Goal: Task Accomplishment & Management: Complete application form

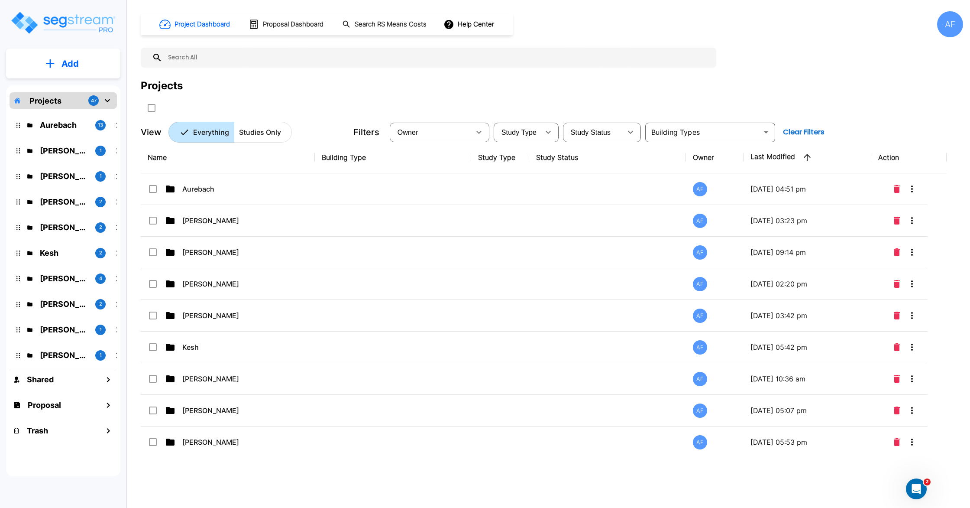
click at [70, 63] on p "Add" at bounding box center [70, 63] width 17 height 13
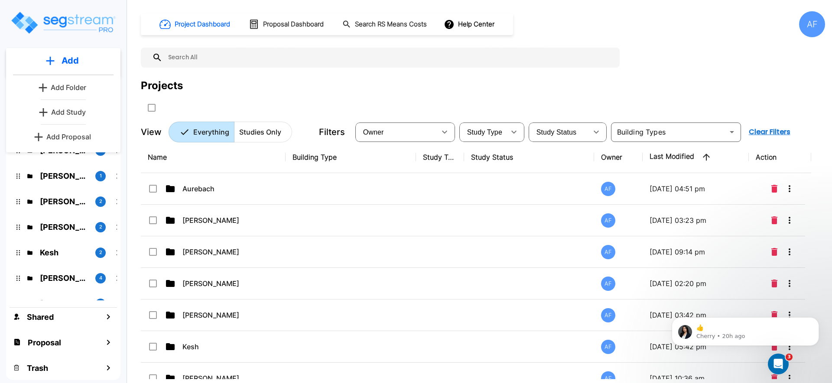
click at [60, 141] on p "Add Proposal" at bounding box center [68, 137] width 45 height 10
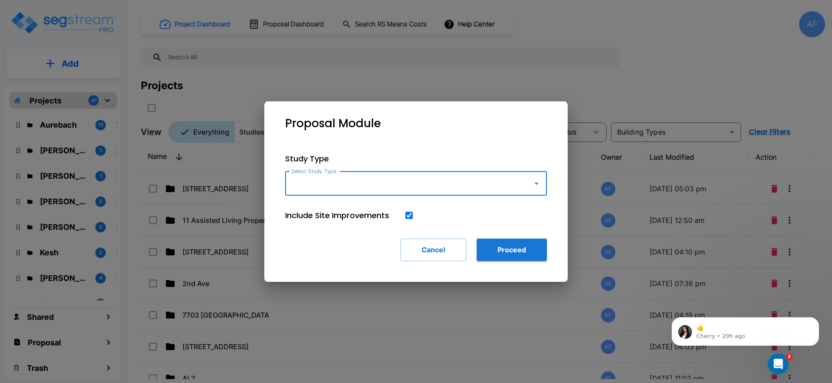
click at [393, 191] on input "Select Study Type" at bounding box center [406, 183] width 235 height 16
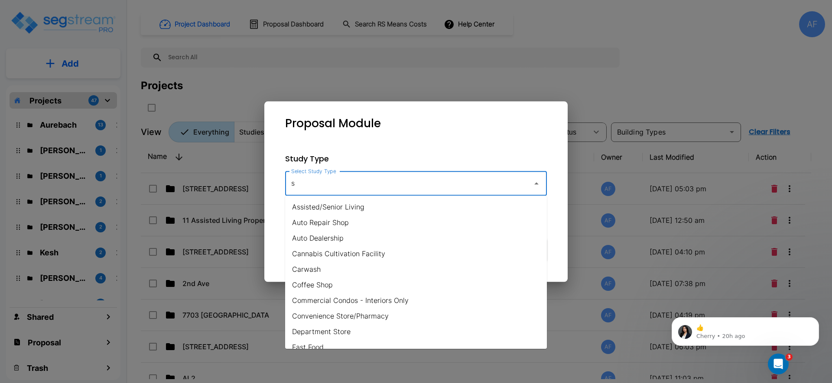
type input "s"
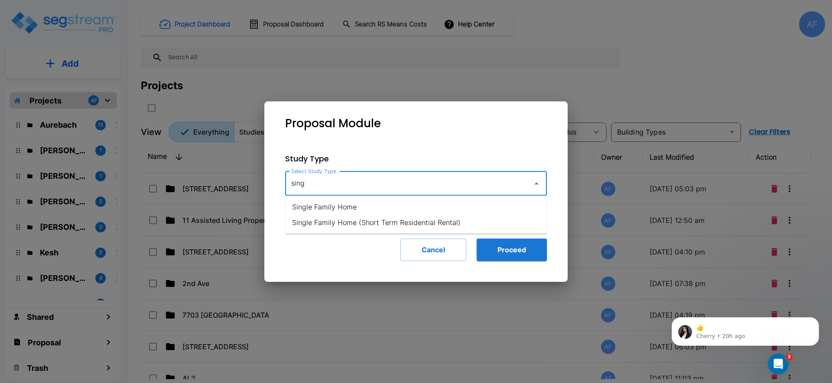
click at [347, 214] on li "Single Family Home" at bounding box center [416, 207] width 262 height 16
type input "Single Family Home"
click at [503, 247] on button "Proceed" at bounding box center [512, 250] width 70 height 23
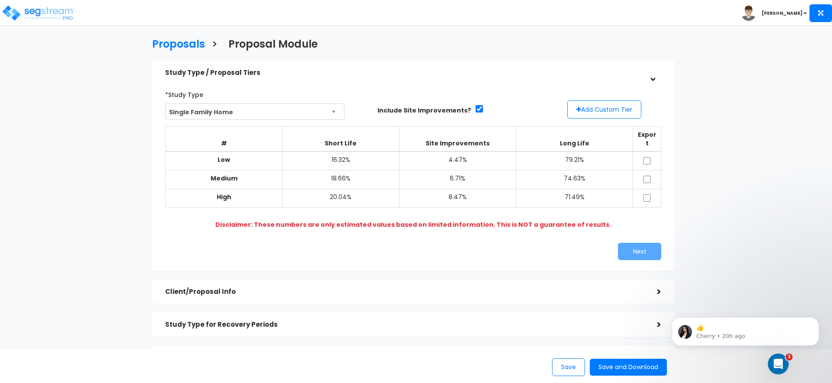
click at [649, 142] on th "Export" at bounding box center [647, 138] width 28 height 25
click at [598, 107] on button "Add Custom Tier" at bounding box center [604, 110] width 74 height 18
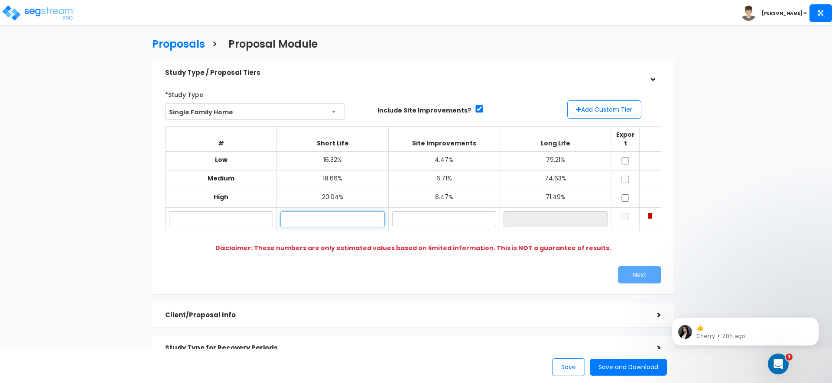
click at [356, 214] on input "text" at bounding box center [332, 219] width 104 height 16
type input "18.43%"
click at [409, 211] on input "text" at bounding box center [444, 219] width 104 height 16
type input "3.54%"
type input "78.03%"
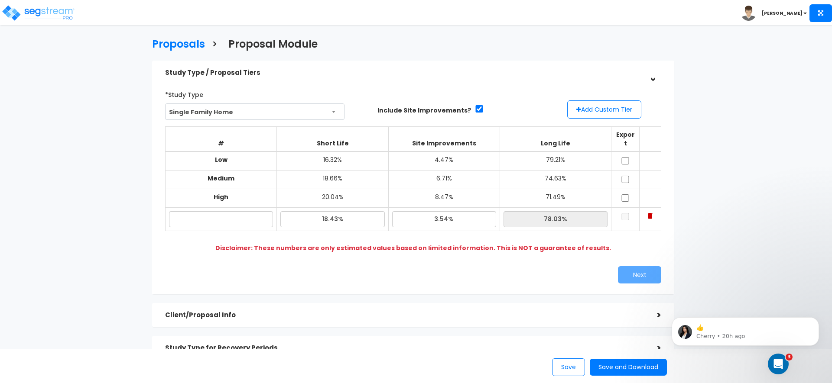
click at [417, 268] on div "Next" at bounding box center [540, 274] width 254 height 17
click at [444, 211] on input "3.54%" at bounding box center [444, 219] width 104 height 16
type input "3.24%"
type input "78.33%"
click at [478, 253] on div "*Study Type Single Family Home Assisted/Senior Living Auto Repair Shop Auto Dea…" at bounding box center [413, 185] width 509 height 205
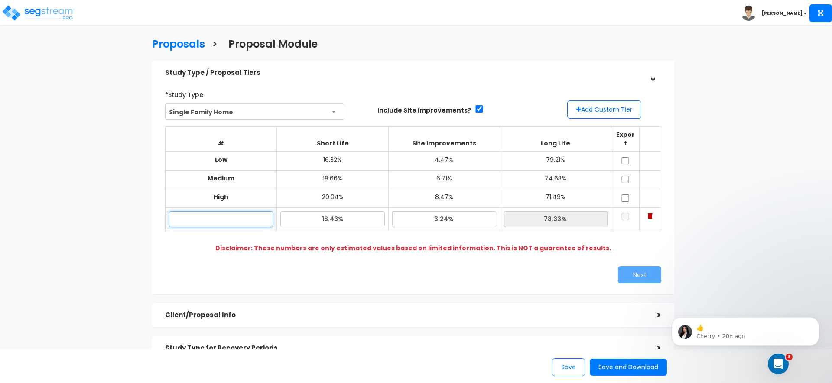
click at [235, 212] on input "text" at bounding box center [221, 219] width 104 height 16
type input "SFH"
click at [337, 266] on div "Next" at bounding box center [413, 274] width 509 height 17
click at [627, 213] on input "checkbox" at bounding box center [625, 216] width 9 height 7
checkbox input "true"
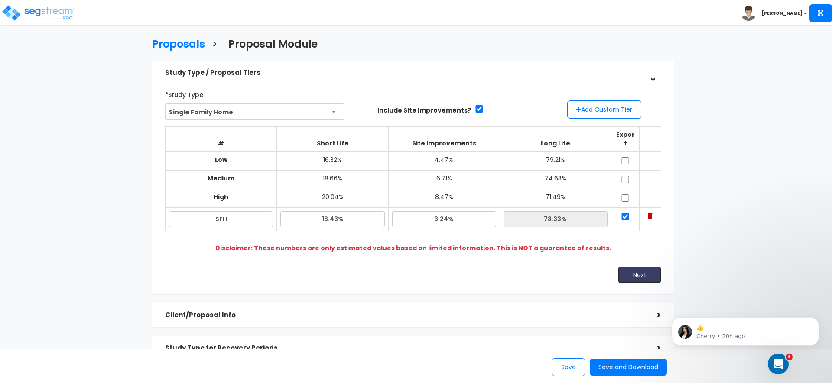
click at [641, 266] on button "Next" at bounding box center [639, 274] width 43 height 17
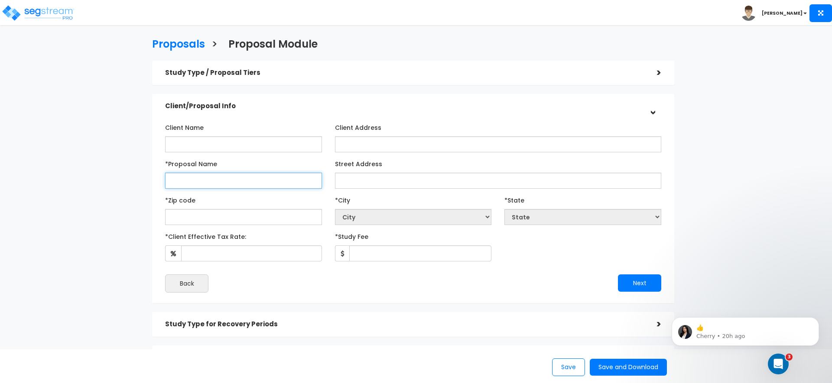
click at [195, 181] on input "*Proposal Name" at bounding box center [243, 181] width 157 height 16
paste input "[STREET_ADDRESS][PERSON_NAME]"
type input "[STREET_ADDRESS][PERSON_NAME]"
click at [255, 200] on div "*Zip code" at bounding box center [243, 209] width 157 height 32
click at [241, 217] on input "text" at bounding box center [243, 217] width 157 height 16
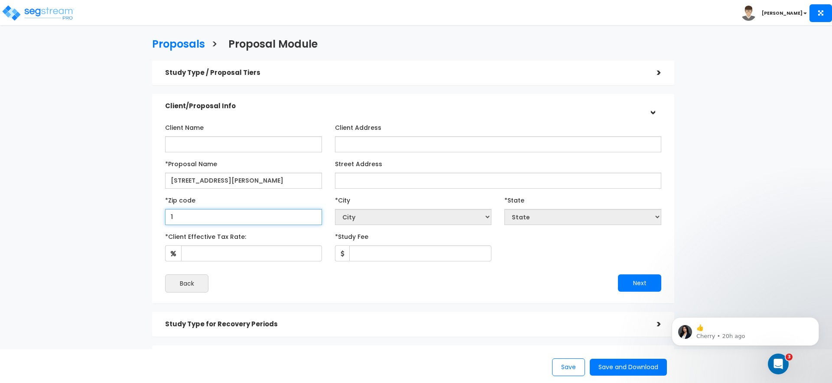
type input "19"
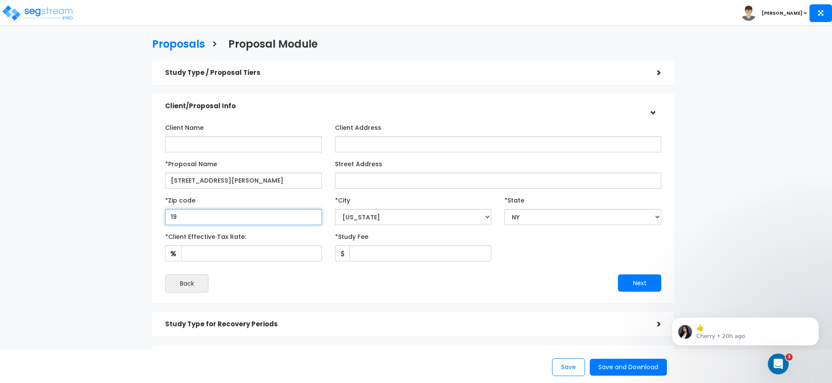
select select "PA"
type input "197"
select select "DE"
type input "19713"
click at [97, 221] on div "Proposals > Proposal Module Study Type / Proposal Tiers > *Study Type Single Fa…" at bounding box center [413, 239] width 682 height 567
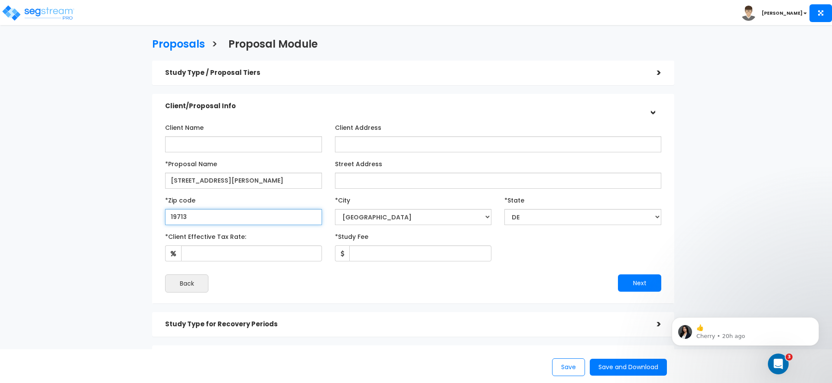
click at [208, 217] on input "19713" at bounding box center [243, 217] width 157 height 16
drag, startPoint x: 92, startPoint y: 256, endPoint x: 165, endPoint y: 261, distance: 73.0
click at [95, 256] on div "Proposals > Proposal Module Study Type / Proposal Tiers > *Study Type Single Fa…" at bounding box center [413, 239] width 682 height 567
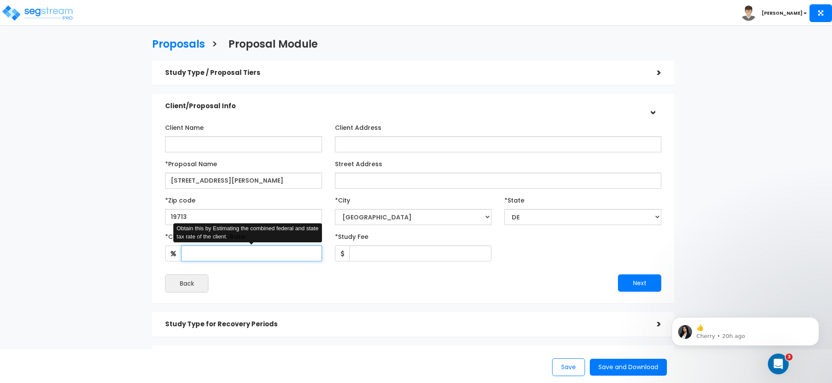
click at [195, 258] on input "*Client Effective Tax Rate:" at bounding box center [251, 254] width 141 height 16
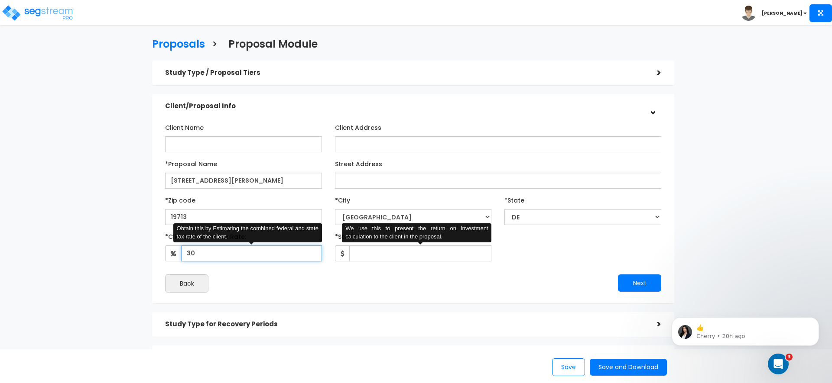
type input "30"
click at [458, 253] on input "*Study Fee" at bounding box center [420, 254] width 143 height 16
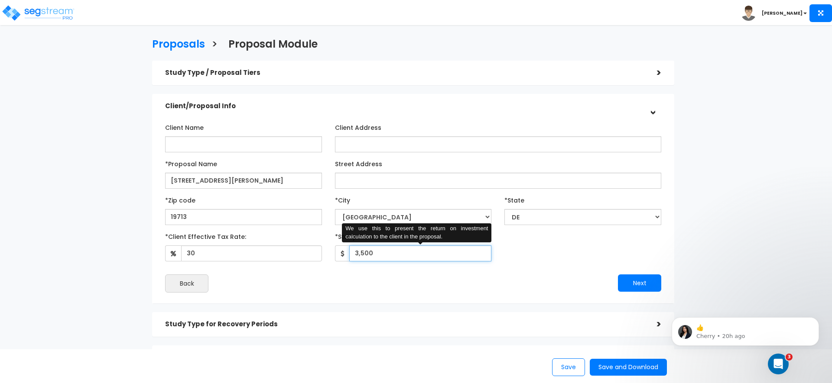
type input "3,500"
click at [519, 326] on h5 "Study Type for Recovery Periods" at bounding box center [404, 324] width 479 height 7
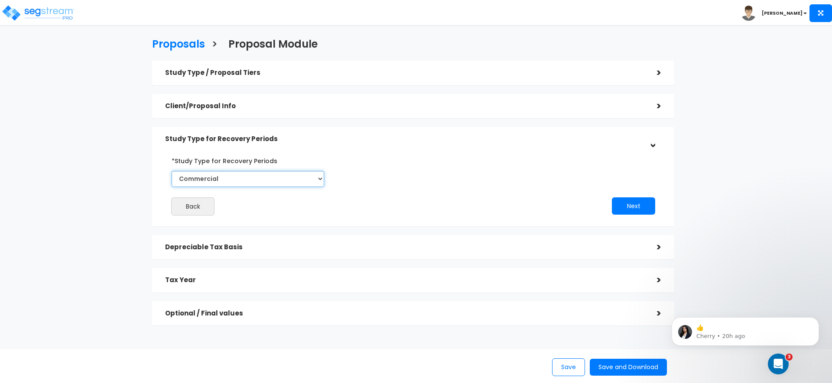
click at [221, 175] on select "Commercial Residential" at bounding box center [248, 179] width 152 height 16
select select "Residential"
click at [172, 171] on select "Commercial Residential" at bounding box center [248, 179] width 152 height 16
click at [635, 214] on button "Next" at bounding box center [633, 206] width 43 height 17
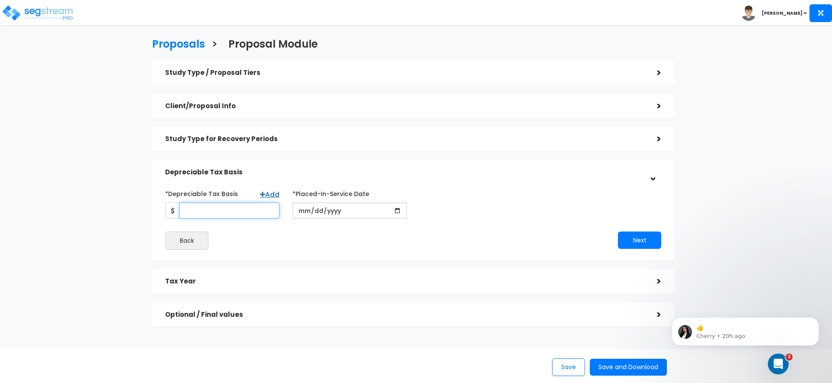
click at [212, 215] on input "*Depreciable Tax Basis" at bounding box center [229, 211] width 100 height 16
type input "369,750"
click at [310, 248] on div "Back" at bounding box center [286, 241] width 254 height 18
click at [303, 207] on input "date" at bounding box center [349, 211] width 114 height 16
type input "2025-08-08"
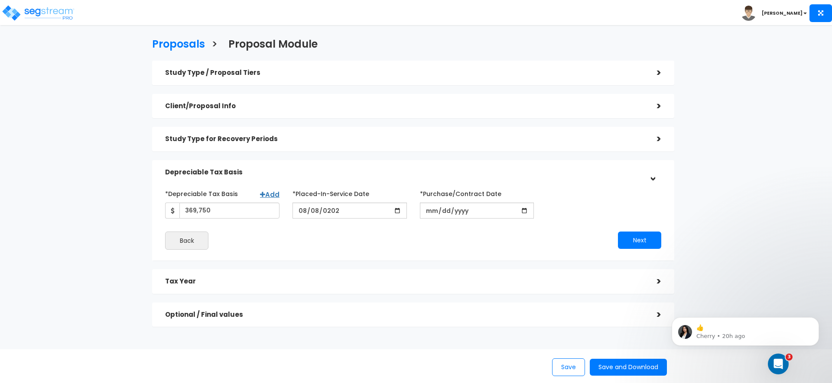
drag, startPoint x: 335, startPoint y: 237, endPoint x: 415, endPoint y: 228, distance: 80.2
click at [343, 237] on div "Back" at bounding box center [286, 241] width 254 height 18
click at [438, 214] on input "*Purchase/Contract Date" at bounding box center [477, 211] width 114 height 16
type input "2025-08-08"
click at [439, 220] on div "*Depreciable Tax Basis Add 369,750 *Placed-In-Service Date" at bounding box center [413, 218] width 496 height 63
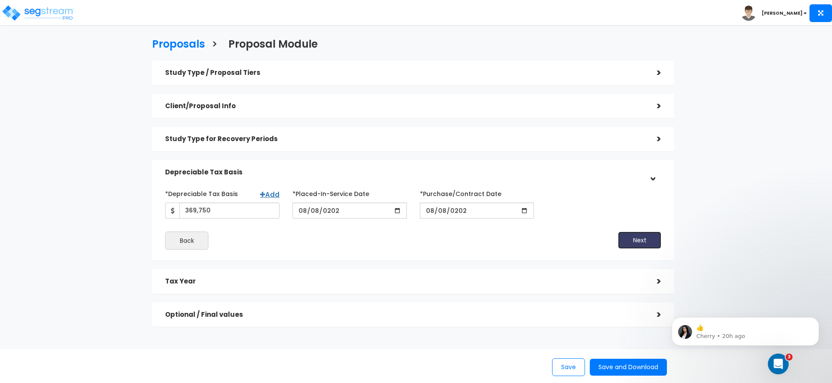
click at [622, 234] on button "Next" at bounding box center [639, 240] width 43 height 17
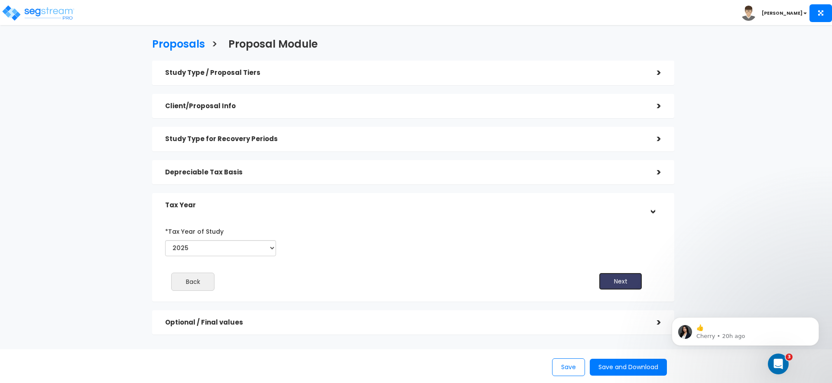
click at [621, 287] on button "Next" at bounding box center [620, 281] width 43 height 17
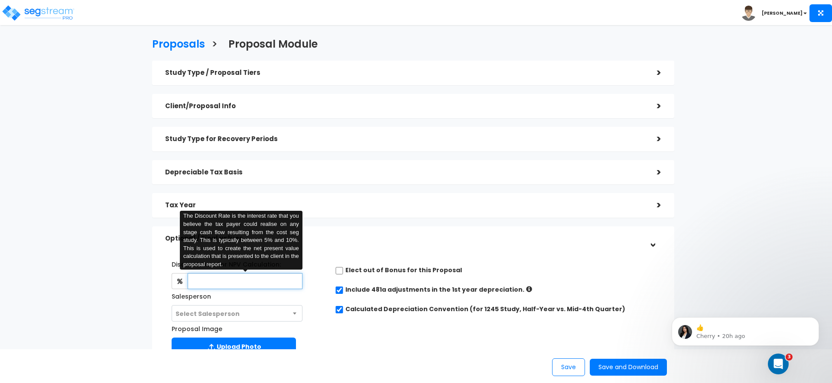
click at [200, 287] on input "text" at bounding box center [245, 281] width 114 height 16
type input "5"
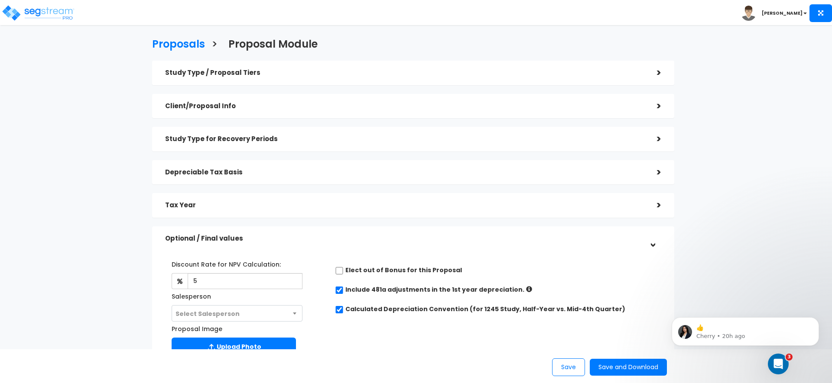
click at [349, 330] on div "Discount Rate for NPV Calculation: 5 The Discount Rate is the interest rate tha…" at bounding box center [413, 307] width 509 height 108
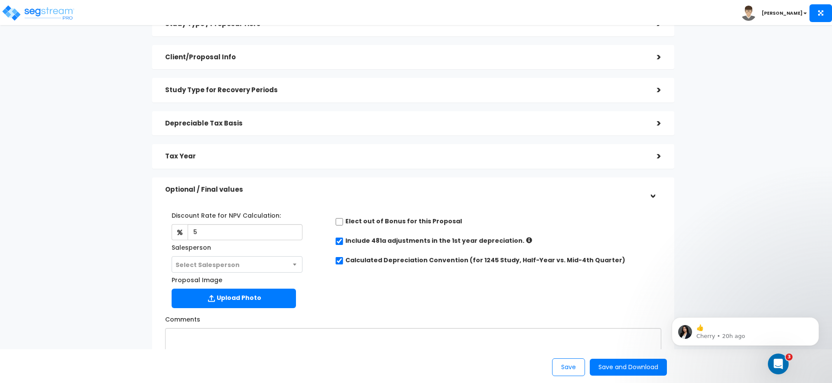
scroll to position [50, 0]
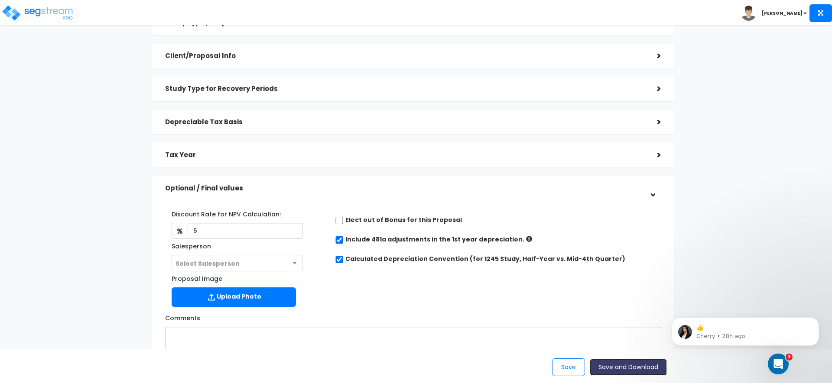
click at [617, 368] on button "Save and Download" at bounding box center [628, 367] width 77 height 17
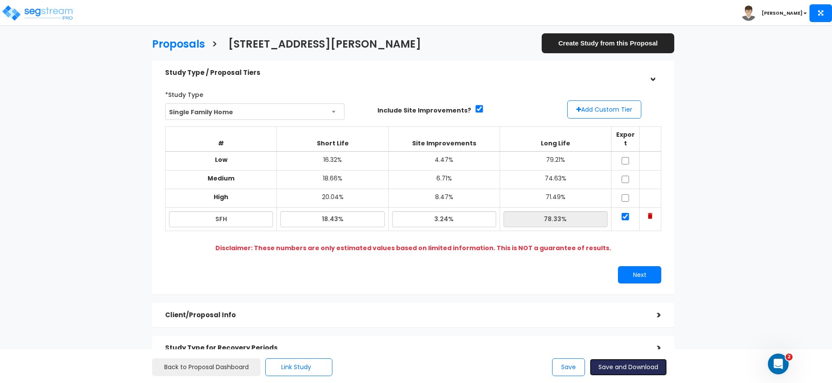
click at [617, 368] on button "Save and Download" at bounding box center [628, 367] width 77 height 17
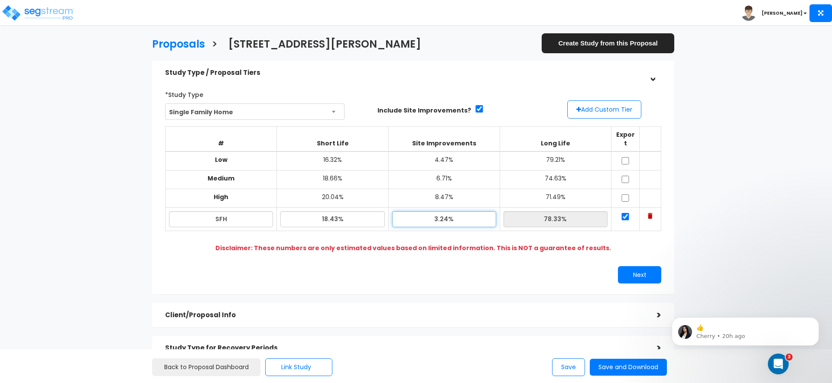
click at [438, 211] on input "3.24%" at bounding box center [444, 219] width 104 height 16
drag, startPoint x: 327, startPoint y: 210, endPoint x: 332, endPoint y: 209, distance: 4.8
click at [327, 211] on input "18.43%" at bounding box center [332, 219] width 104 height 16
type input "19.43%"
type input "77.33%"
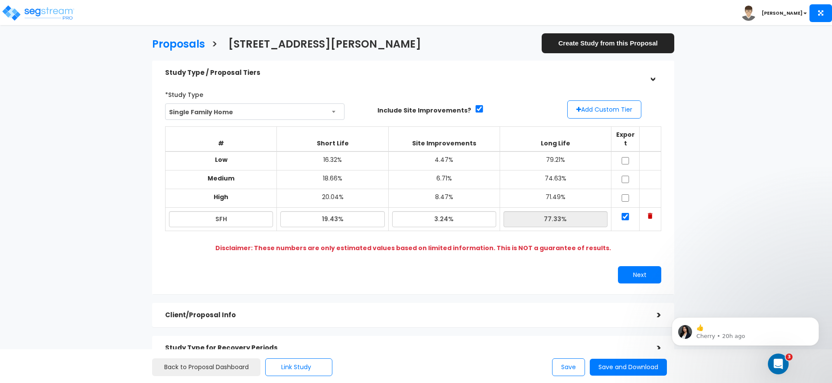
click at [368, 253] on div "*Study Type Single Family Home Assisted/Senior Living Auto Repair Shop Auto Dea…" at bounding box center [413, 185] width 509 height 205
click at [328, 211] on input "19.43%" at bounding box center [332, 219] width 104 height 16
type input "20.43%"
type input "76.33%"
click at [410, 271] on div "Next" at bounding box center [413, 274] width 509 height 17
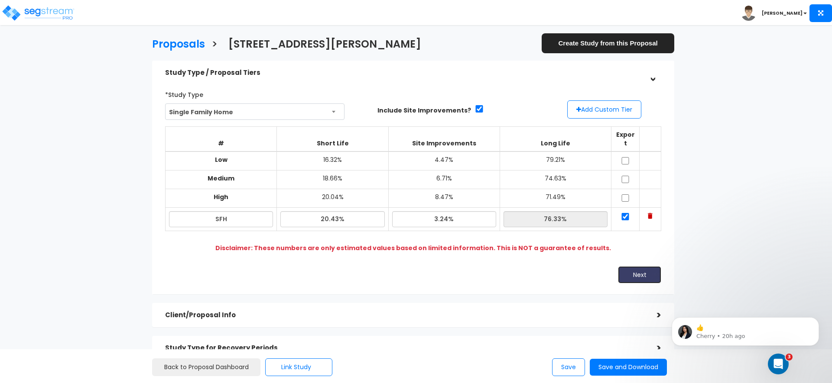
click at [634, 266] on button "Next" at bounding box center [639, 274] width 43 height 17
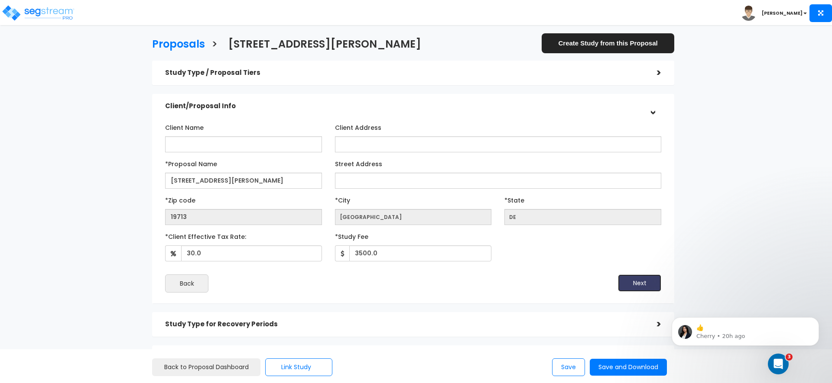
click at [636, 284] on button "Next" at bounding box center [639, 283] width 43 height 17
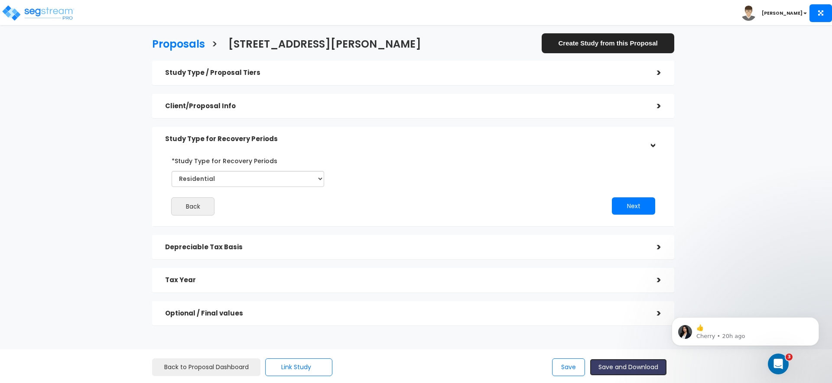
click at [632, 369] on button "Save and Download" at bounding box center [628, 367] width 77 height 17
click at [256, 71] on h5 "Study Type / Proposal Tiers" at bounding box center [404, 72] width 479 height 7
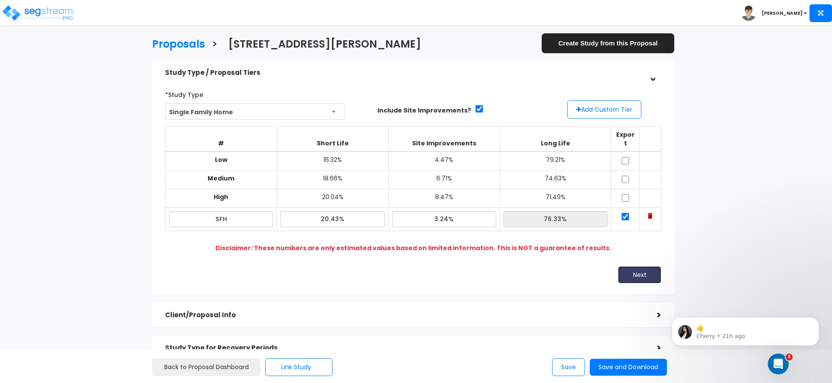
click at [640, 266] on button "Next" at bounding box center [639, 274] width 43 height 17
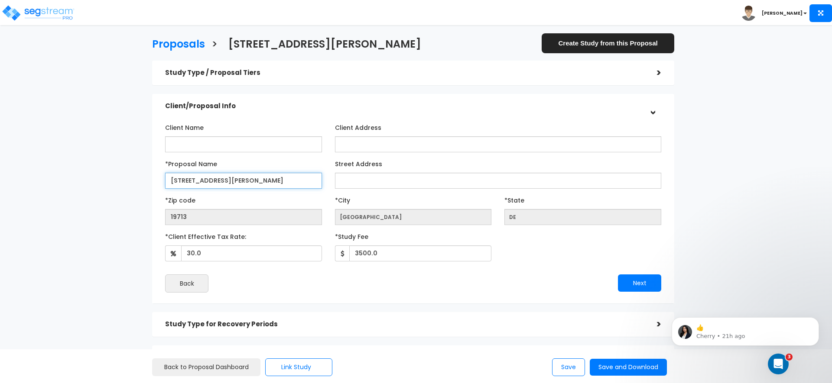
click at [225, 181] on input "432 Douglas D Alley Dr" at bounding box center [243, 181] width 157 height 16
type input "76 Burnet Rd"
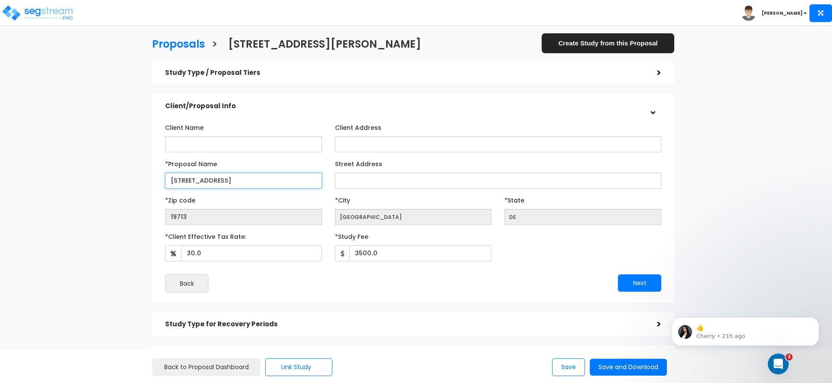
scroll to position [73, 0]
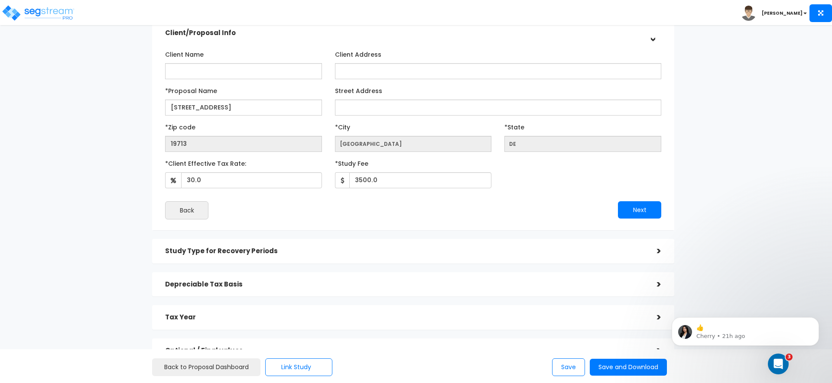
click at [282, 260] on div "Study Type for Recovery Periods >" at bounding box center [413, 251] width 522 height 25
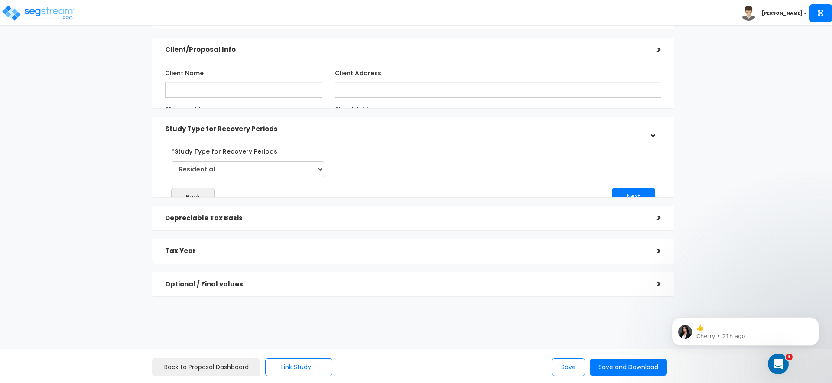
scroll to position [29, 0]
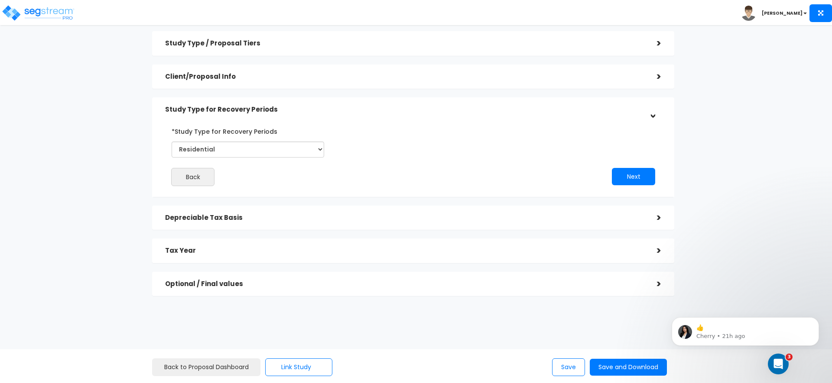
click at [542, 78] on h5 "Client/Proposal Info" at bounding box center [404, 76] width 479 height 7
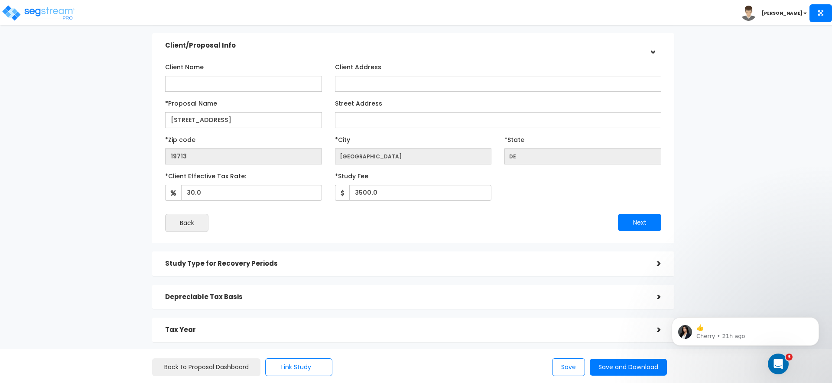
scroll to position [78, 0]
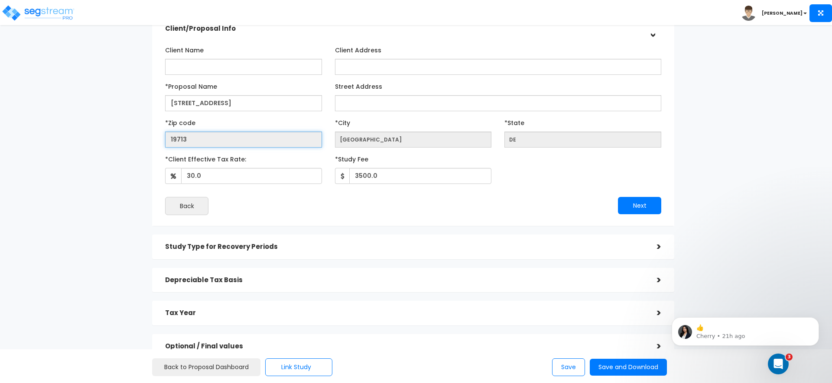
click at [209, 138] on input "19713" at bounding box center [243, 140] width 157 height 16
click at [291, 194] on div "Client Name Client Address *Proposal Name 76 Burnet Rd DE" at bounding box center [413, 129] width 496 height 172
click at [178, 138] on input "19713" at bounding box center [243, 140] width 157 height 16
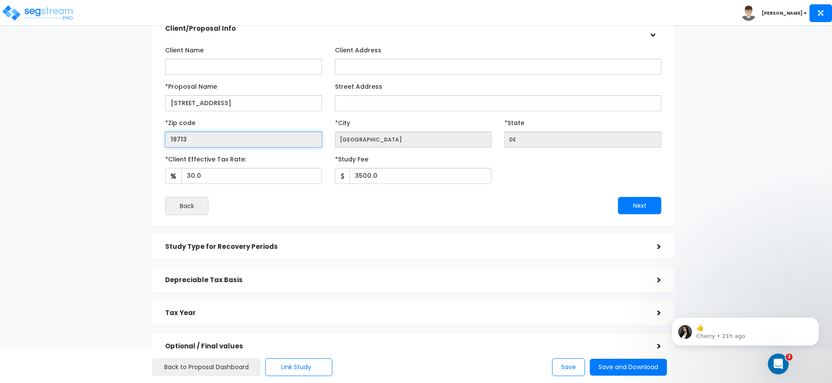
click at [178, 138] on input "19713" at bounding box center [243, 140] width 157 height 16
click at [240, 225] on div "Client Name Client Address *Proposal Name DE" at bounding box center [413, 129] width 522 height 194
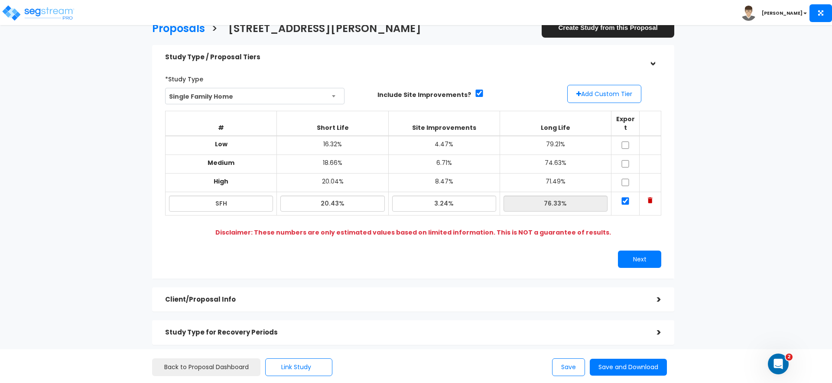
scroll to position [16, 0]
click at [221, 301] on div "Client/Proposal Info >" at bounding box center [413, 299] width 522 height 25
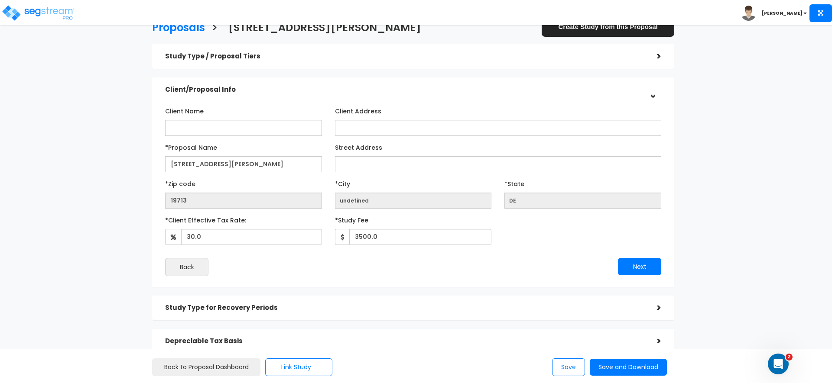
scroll to position [17, 0]
click at [208, 204] on input "19713" at bounding box center [243, 200] width 157 height 16
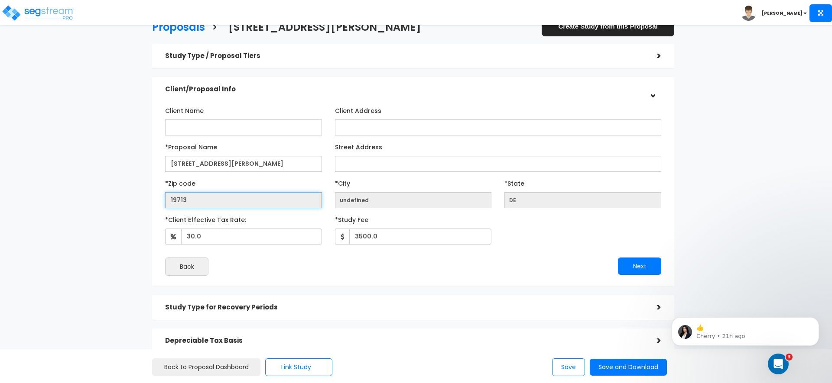
scroll to position [0, 0]
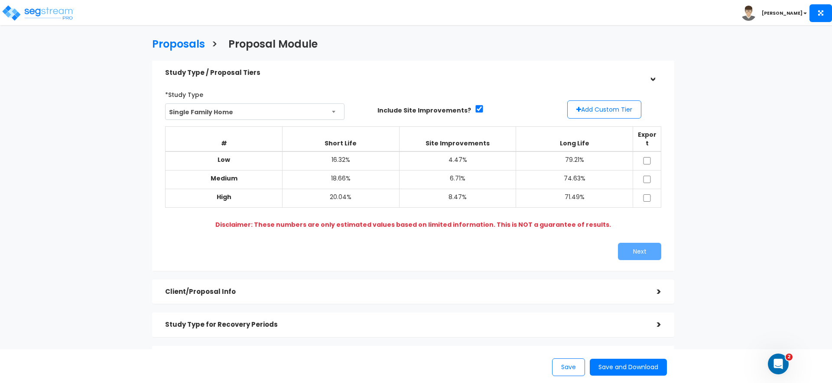
click at [220, 106] on span "Single Family Home" at bounding box center [254, 112] width 178 height 16
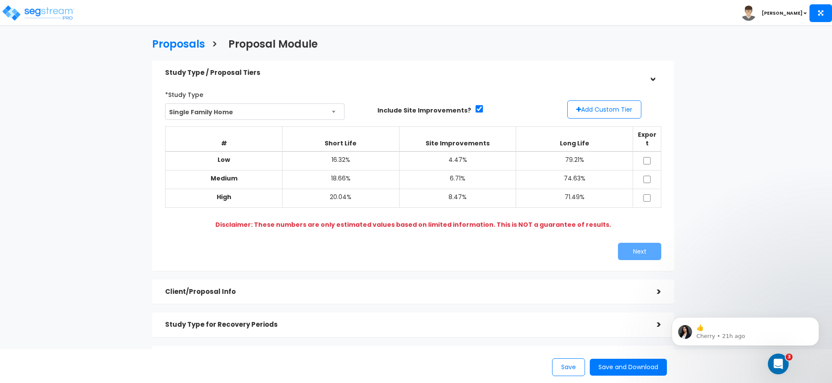
click at [238, 287] on div "Client/Proposal Info" at bounding box center [404, 292] width 479 height 16
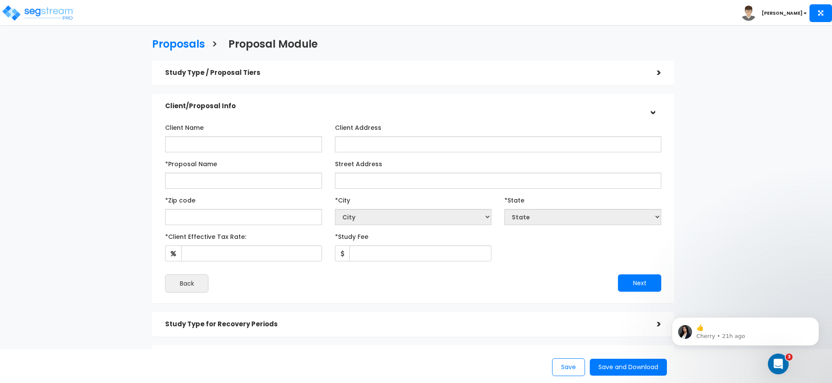
click at [266, 226] on div "Client Name Client Address *Proposal Name Street Address" at bounding box center [413, 206] width 496 height 172
click at [263, 223] on input "text" at bounding box center [243, 217] width 157 height 16
paste input "07940"
type input "07940"
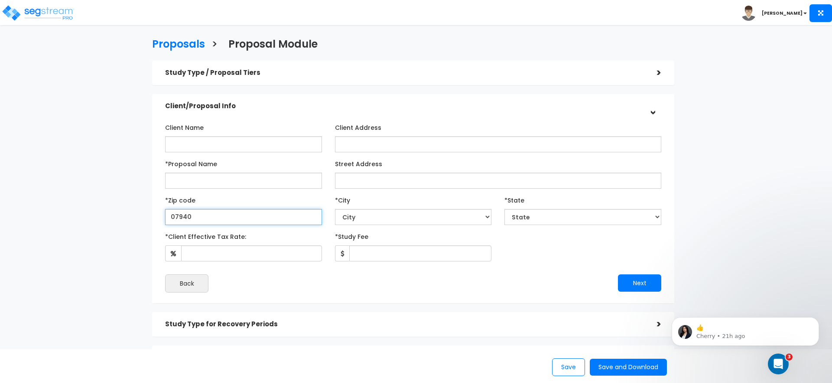
select select "NJ"
type input "07940"
click at [261, 204] on div "*Zip code 07940" at bounding box center [243, 209] width 157 height 32
click at [199, 181] on input "*Proposal Name" at bounding box center [243, 181] width 157 height 16
paste input "[STREET_ADDRESS]"
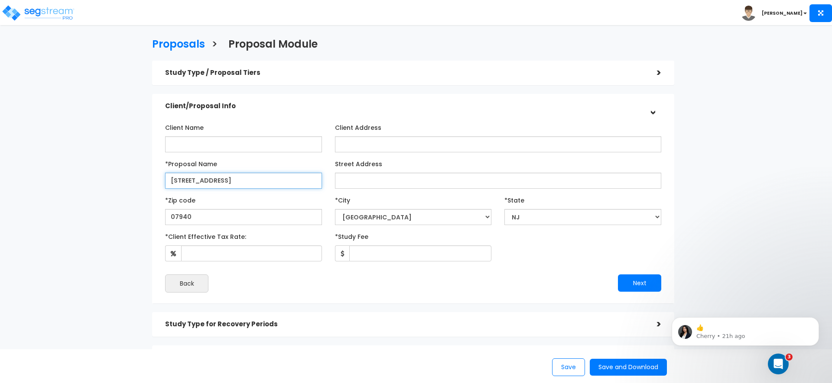
type input "[STREET_ADDRESS]"
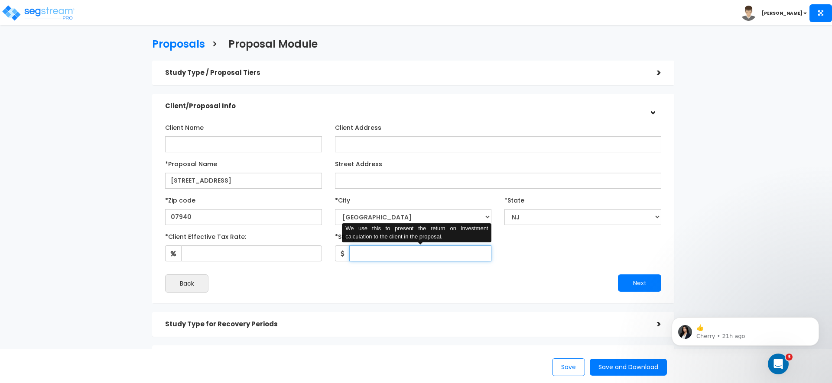
click at [422, 253] on input "*Study Fee" at bounding box center [420, 254] width 143 height 16
type input "3,500"
drag, startPoint x: 350, startPoint y: 296, endPoint x: 237, endPoint y: 253, distance: 121.3
click at [317, 283] on div "Client Name Client Address" at bounding box center [413, 206] width 509 height 181
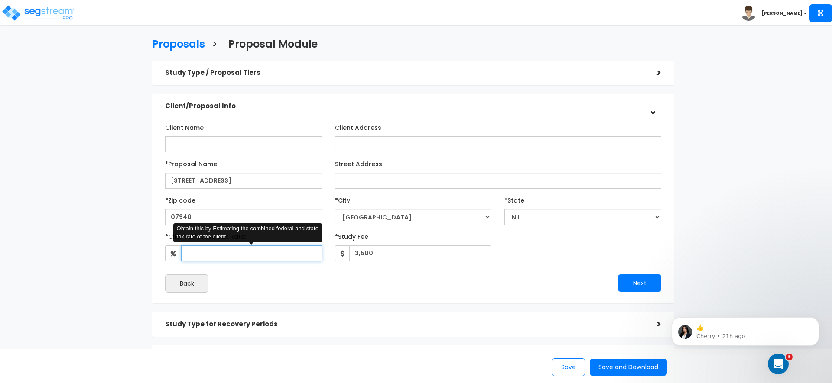
click at [238, 254] on input "*Client Effective Tax Rate:" at bounding box center [251, 254] width 141 height 16
type input "30"
click at [270, 293] on div "Client Name Client Address" at bounding box center [413, 206] width 509 height 181
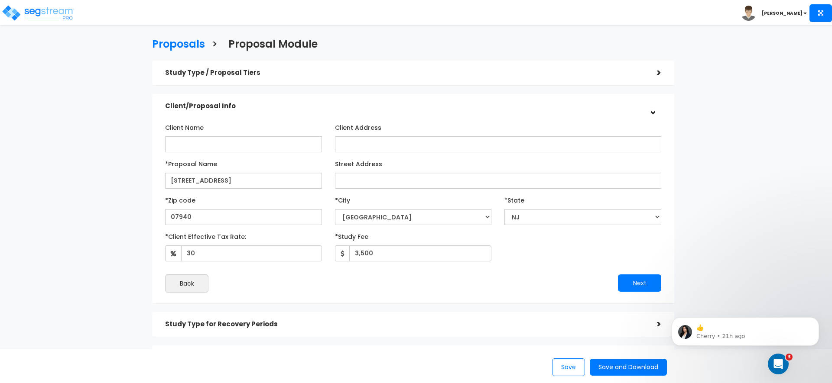
click at [419, 65] on div "Study Type / Proposal Tiers" at bounding box center [404, 73] width 479 height 16
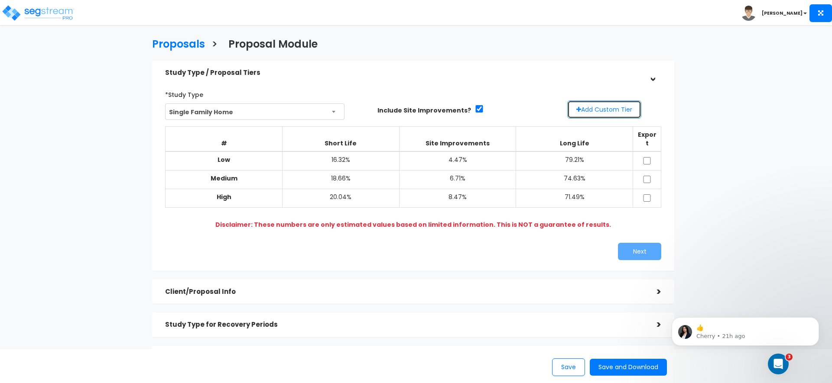
click at [596, 111] on button "Add Custom Tier" at bounding box center [604, 110] width 74 height 18
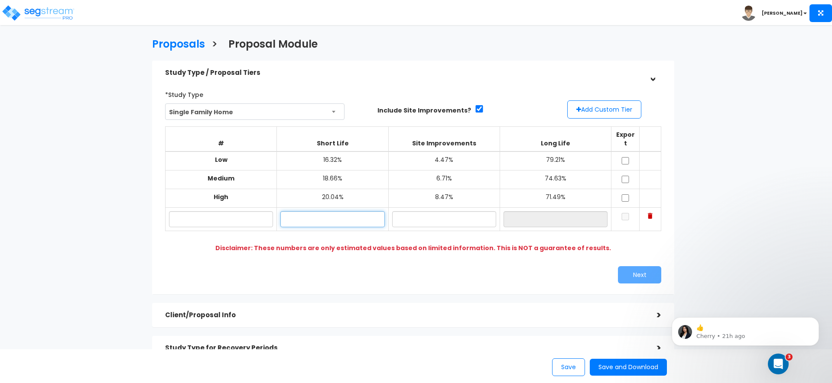
click at [345, 211] on input "text" at bounding box center [332, 219] width 104 height 16
type input "20.34%"
click at [402, 212] on input "text" at bounding box center [444, 219] width 104 height 16
type input "3.11%"
type input "76.55%"
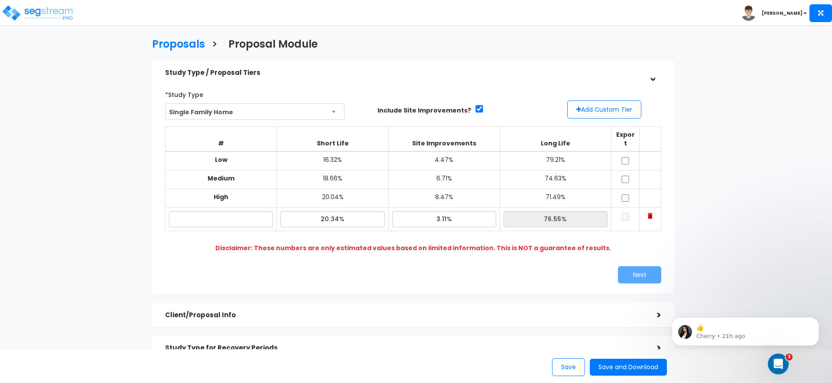
click at [428, 308] on div "Client/Proposal Info" at bounding box center [404, 316] width 479 height 16
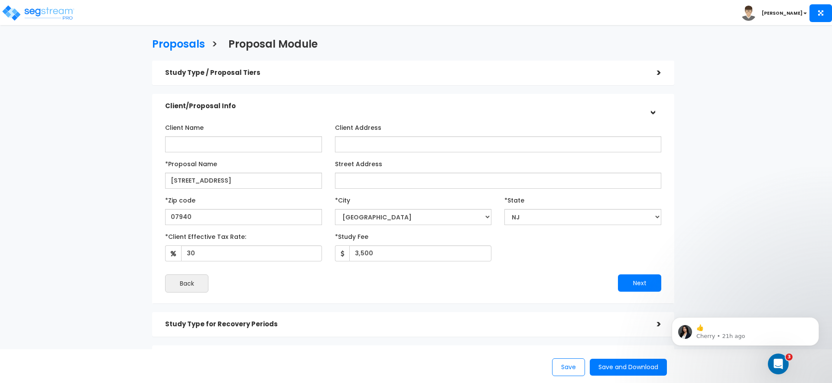
scroll to position [17, 0]
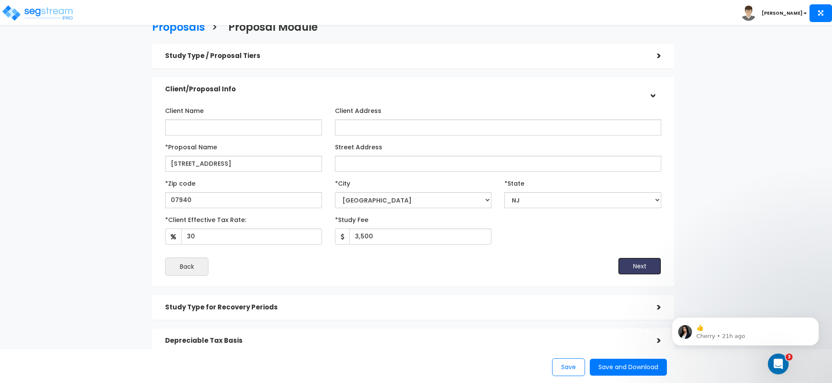
click at [637, 261] on button "Next" at bounding box center [639, 266] width 43 height 17
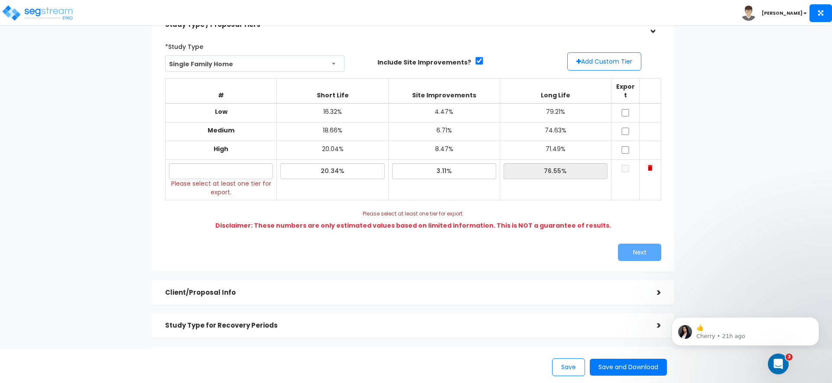
scroll to position [49, 0]
click at [235, 162] on input "text" at bounding box center [221, 170] width 104 height 16
type input "76"
click at [274, 214] on div "*Study Type Single Family Home Assisted/Senior Living Auto Repair Shop Auto Dea…" at bounding box center [413, 149] width 509 height 230
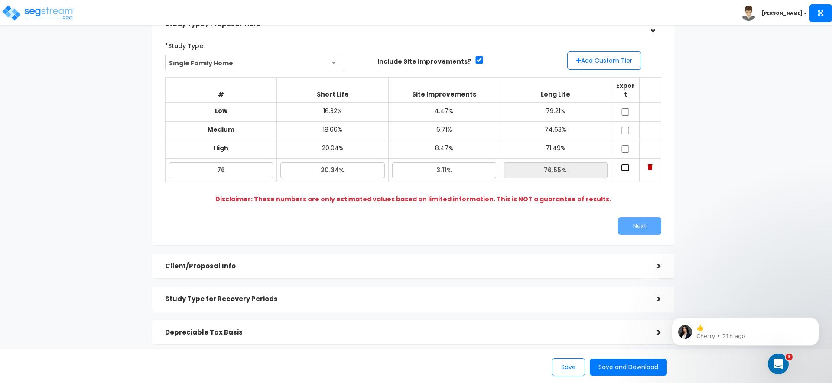
click at [624, 164] on input "checkbox" at bounding box center [625, 167] width 9 height 7
checkbox input "true"
click at [645, 217] on button "Next" at bounding box center [639, 225] width 43 height 17
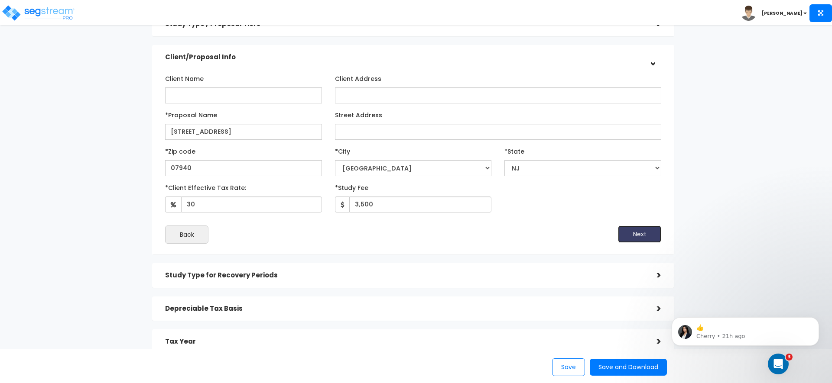
click at [644, 237] on button "Next" at bounding box center [639, 234] width 43 height 17
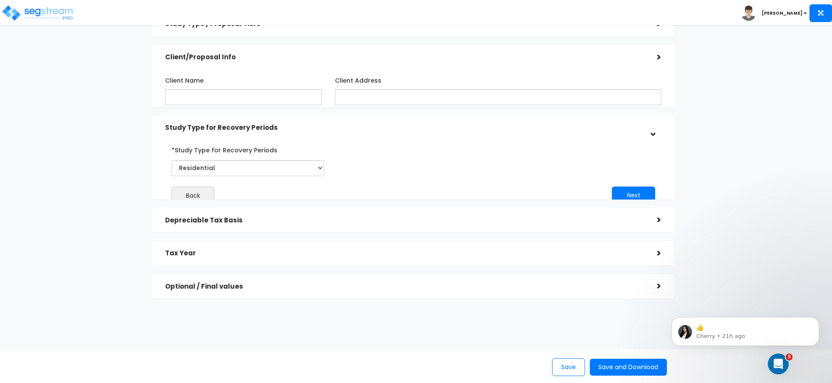
scroll to position [29, 0]
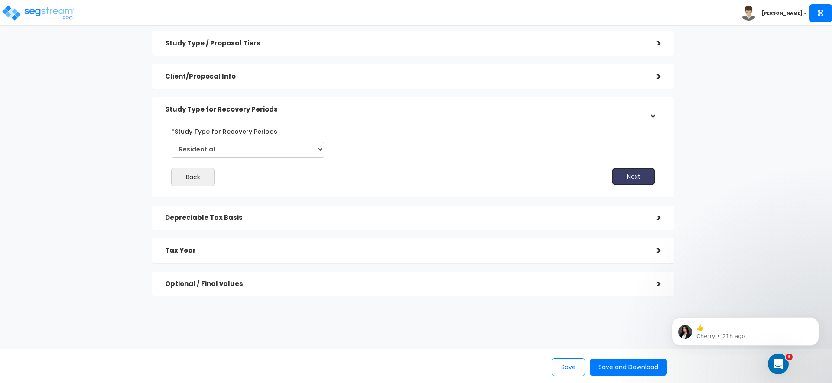
click at [634, 173] on button "Next" at bounding box center [633, 176] width 43 height 17
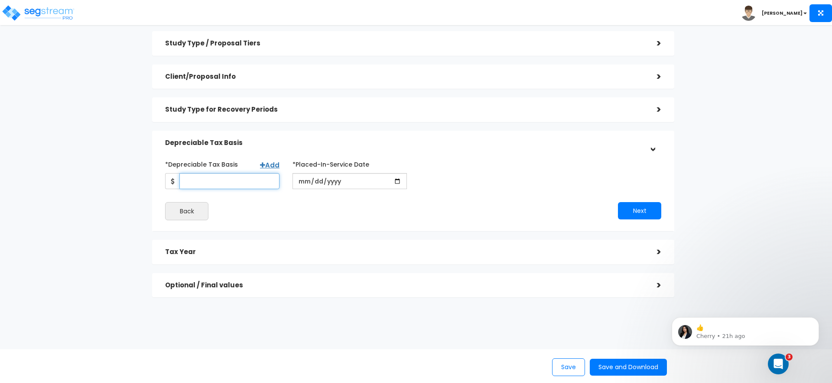
click at [209, 189] on input "*Depreciable Tax Basis" at bounding box center [229, 181] width 100 height 16
type input "408,000"
click at [268, 205] on div "Back" at bounding box center [286, 211] width 254 height 18
click at [394, 179] on input "[DATE]" at bounding box center [349, 181] width 114 height 16
type input "2021-03-08"
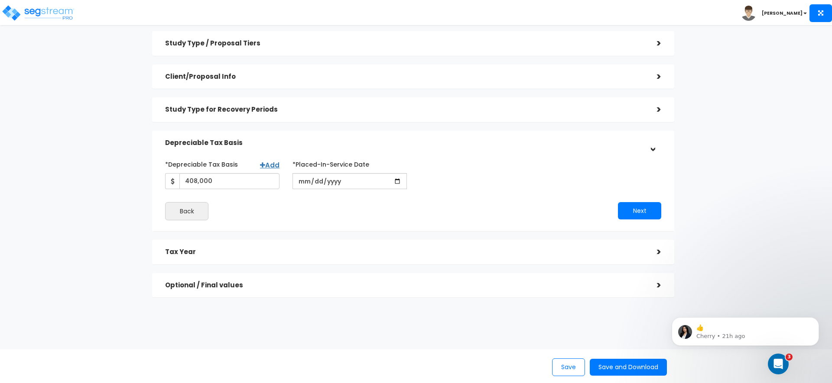
click at [534, 201] on div "*Depreciable Tax Basis Add 408,000 *Placed-In-Service Date" at bounding box center [413, 188] width 496 height 63
click at [638, 207] on button "Next" at bounding box center [639, 210] width 43 height 17
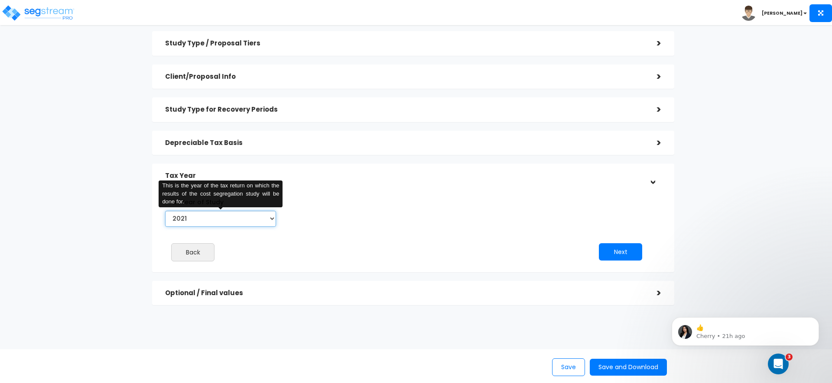
click at [230, 213] on select "2021 2022 2023 2024 2025 2026" at bounding box center [220, 219] width 111 height 16
click at [165, 211] on select "2021 2022 2023 2024 2025 2026" at bounding box center [220, 219] width 111 height 16
click at [114, 200] on div "Proposals > Proposal Module Study Type / Proposal Tiers > *Study Type Single Fa…" at bounding box center [413, 160] width 682 height 466
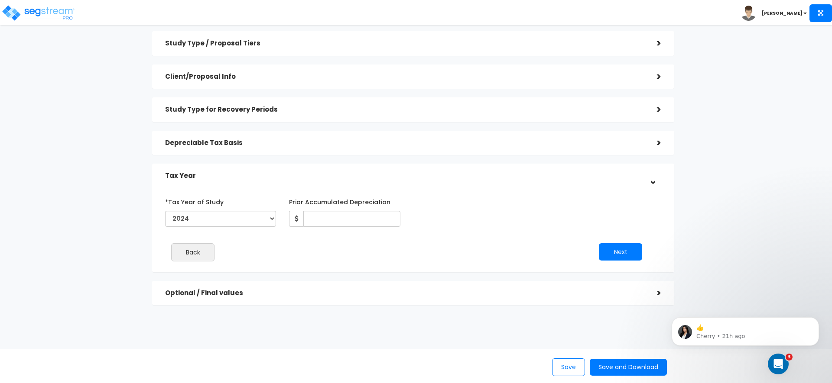
scroll to position [0, 0]
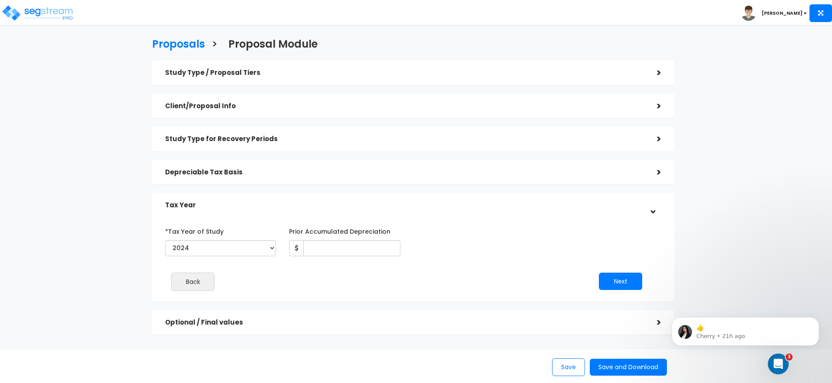
click at [259, 75] on h5 "Study Type / Proposal Tiers" at bounding box center [404, 72] width 479 height 7
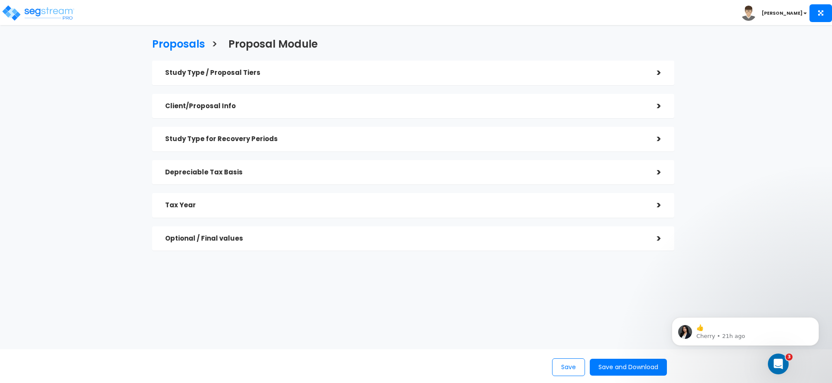
click at [259, 75] on h5 "Study Type / Proposal Tiers" at bounding box center [404, 72] width 479 height 7
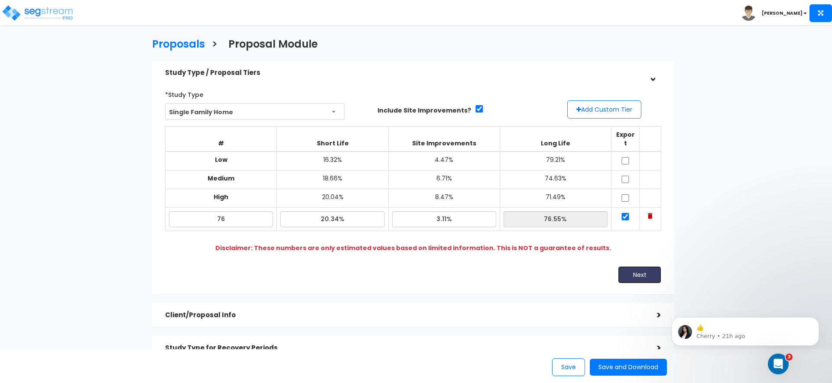
click at [646, 266] on button "Next" at bounding box center [639, 274] width 43 height 17
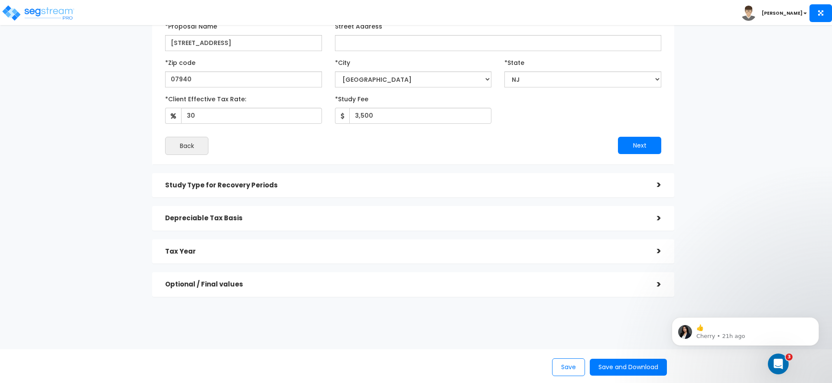
scroll to position [140, 0]
click at [536, 246] on div "Tax Year" at bounding box center [404, 251] width 479 height 16
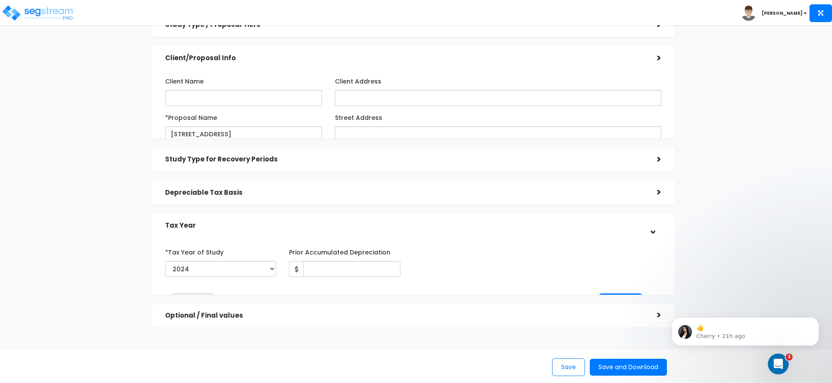
scroll to position [39, 0]
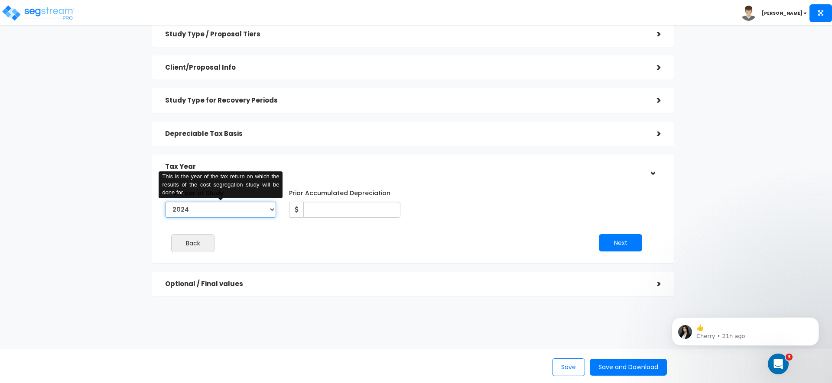
click at [239, 212] on select "2021 2022 2023 2024 2025 2026" at bounding box center [220, 210] width 111 height 16
select select "2021"
click at [165, 202] on select "2021 2022 2023 2024 2025 2026" at bounding box center [220, 210] width 111 height 16
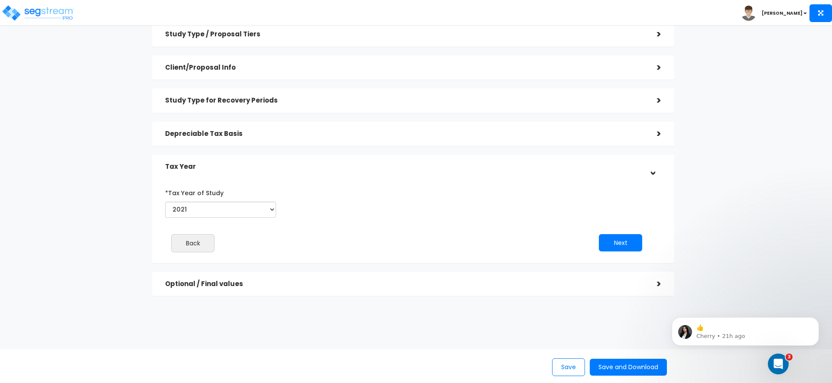
click at [247, 231] on div "*Tax Year of Study 2021 2022 2023 2024 2025 2026 This is the year of the tax re…" at bounding box center [407, 223] width 496 height 82
click at [611, 240] on button "Next" at bounding box center [620, 242] width 43 height 17
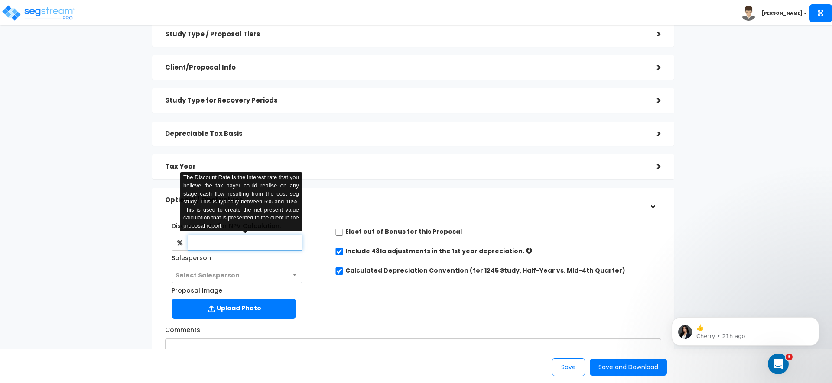
click at [266, 237] on input "text" at bounding box center [245, 243] width 114 height 16
type input "4"
type input "5"
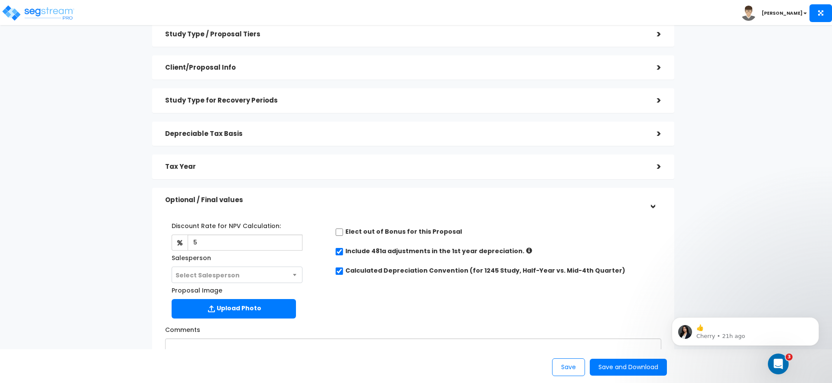
click at [378, 315] on div "Discount Rate for NPV Calculation: 5 The Discount Rate is the interest rate tha…" at bounding box center [413, 268] width 509 height 108
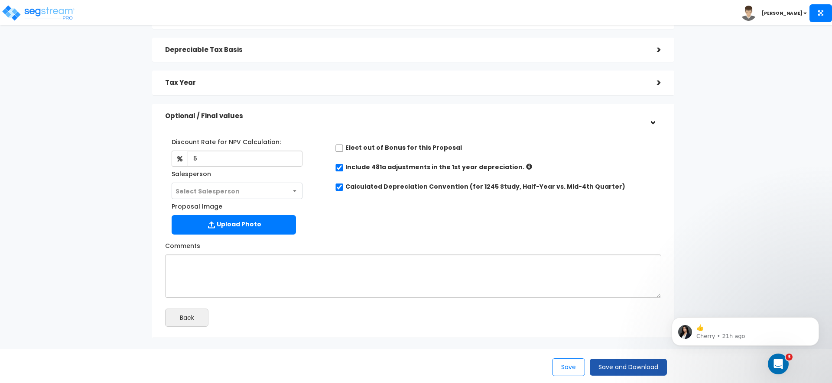
scroll to position [164, 0]
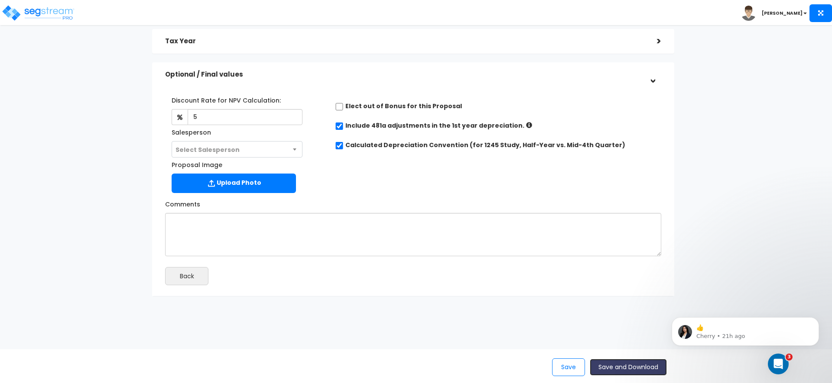
click at [643, 365] on button "Save and Download" at bounding box center [628, 367] width 77 height 17
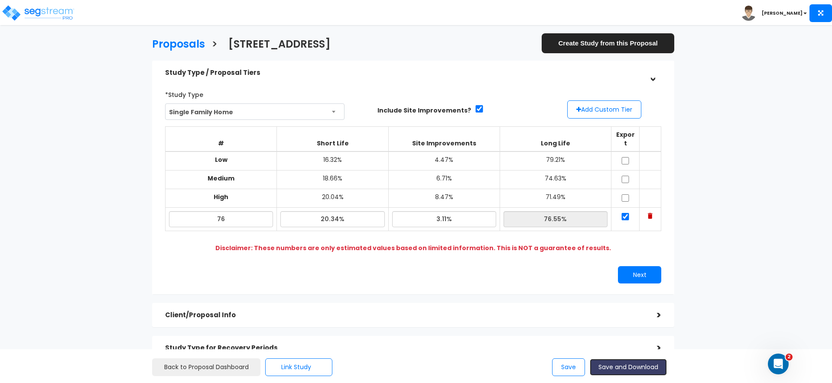
click at [621, 367] on button "Save and Download" at bounding box center [628, 367] width 77 height 17
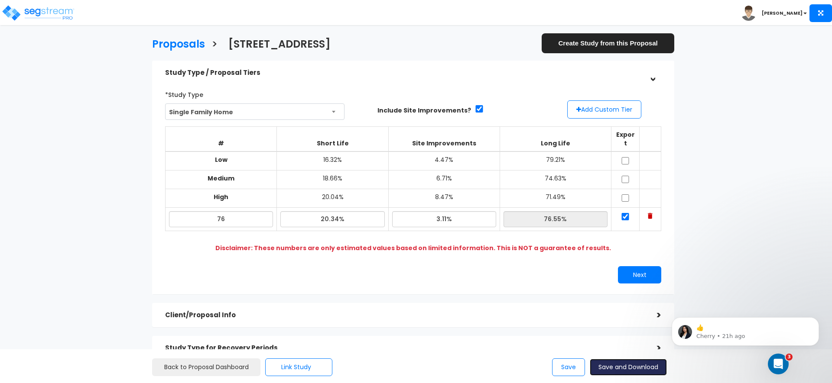
scroll to position [155, 0]
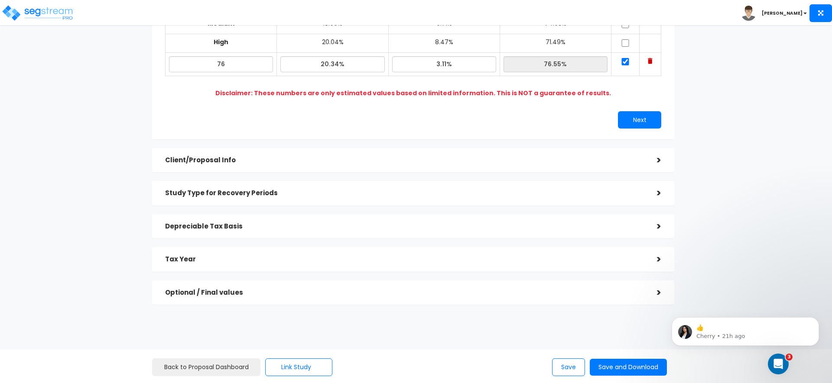
click at [212, 252] on div "Tax Year" at bounding box center [404, 260] width 479 height 16
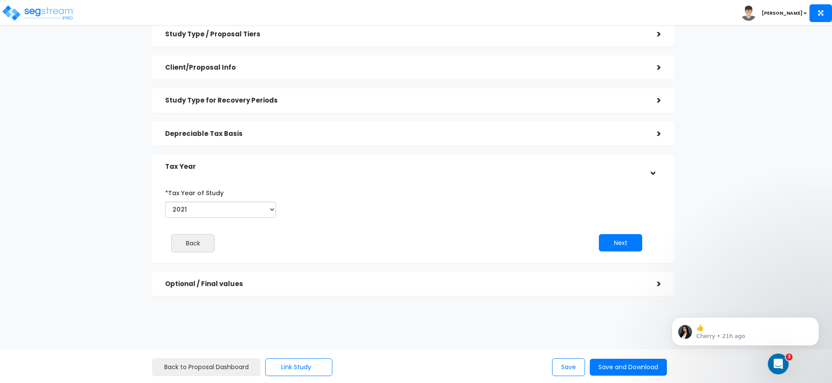
scroll to position [39, 0]
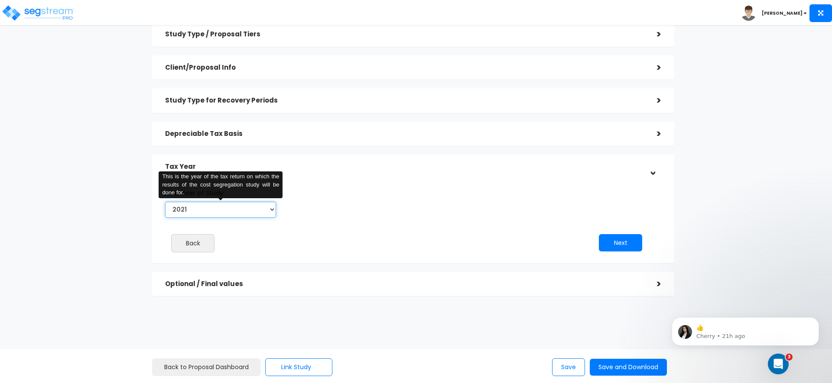
click at [223, 205] on select "2021 2022 2023 2024 2025 2026" at bounding box center [220, 210] width 111 height 16
select select "2024"
click at [165, 202] on select "2021 2022 2023 2024 2025 2026" at bounding box center [220, 210] width 111 height 16
click at [310, 210] on input "Prior Accumulated Depreciation" at bounding box center [351, 210] width 97 height 16
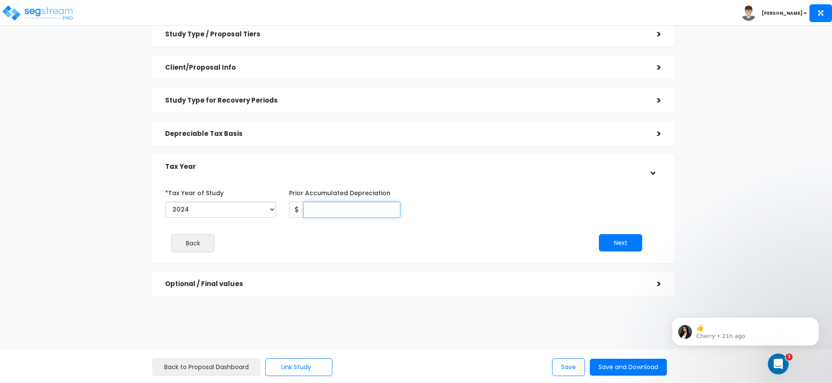
paste input "$56,250.96"
type input "56,250.96"
drag, startPoint x: 407, startPoint y: 225, endPoint x: 543, endPoint y: 227, distance: 136.0
click at [408, 225] on div "*Tax Year of Study 2021 2022 2023 2024 2025 2026 Prior Accumulated Depreciation…" at bounding box center [407, 223] width 496 height 82
click at [609, 242] on button "Next" at bounding box center [620, 242] width 43 height 17
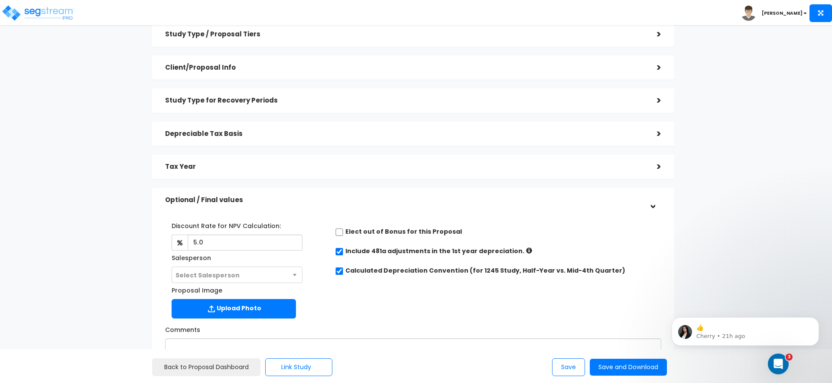
scroll to position [164, 0]
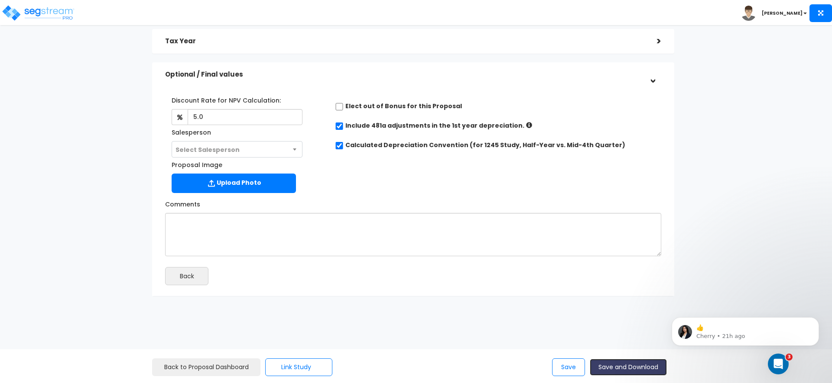
click at [648, 363] on button "Save and Download" at bounding box center [628, 367] width 77 height 17
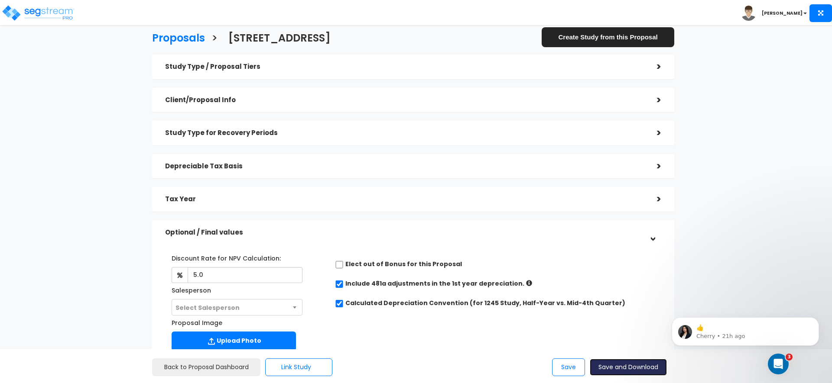
scroll to position [0, 0]
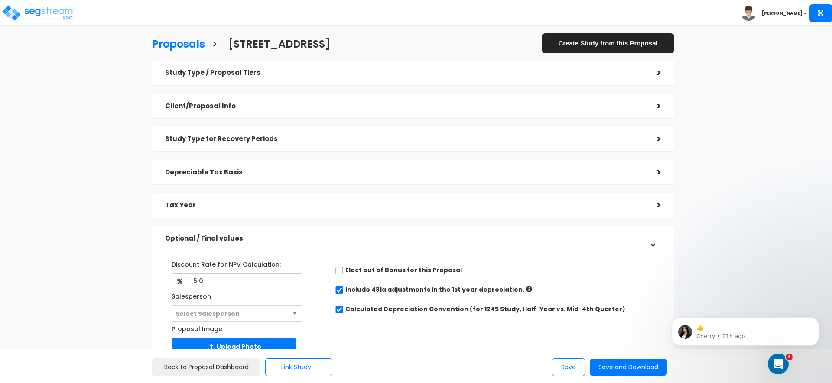
click at [241, 206] on h5 "Tax Year" at bounding box center [404, 205] width 479 height 7
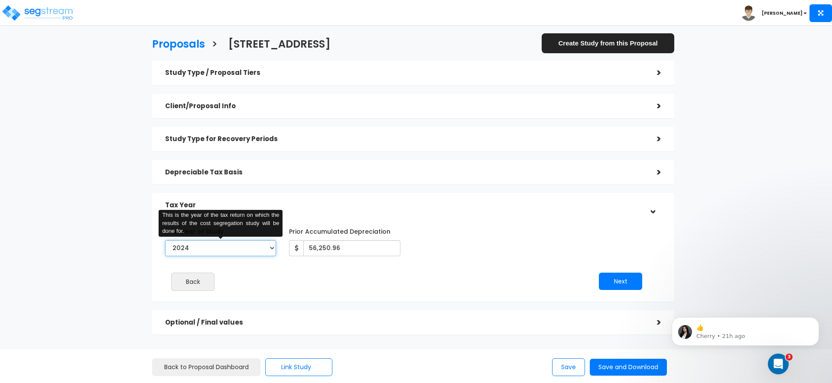
click at [230, 251] on select "2021 2022 2023 2024 2025 2026" at bounding box center [220, 248] width 111 height 16
select select "2025"
click at [165, 240] on select "2021 2022 2023 2024 2025 2026" at bounding box center [220, 248] width 111 height 16
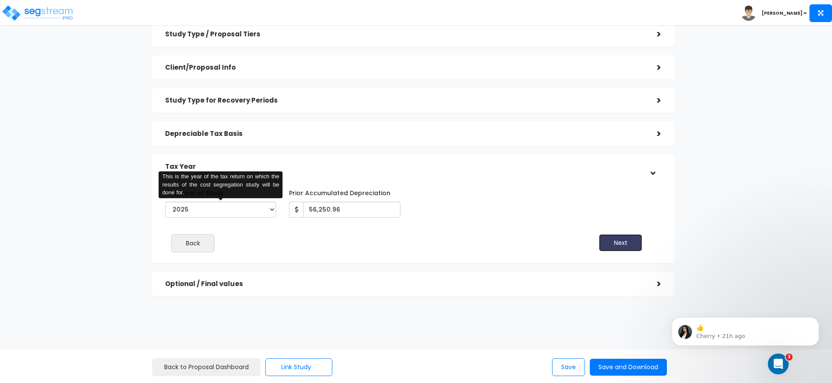
click at [616, 246] on button "Next" at bounding box center [620, 242] width 43 height 17
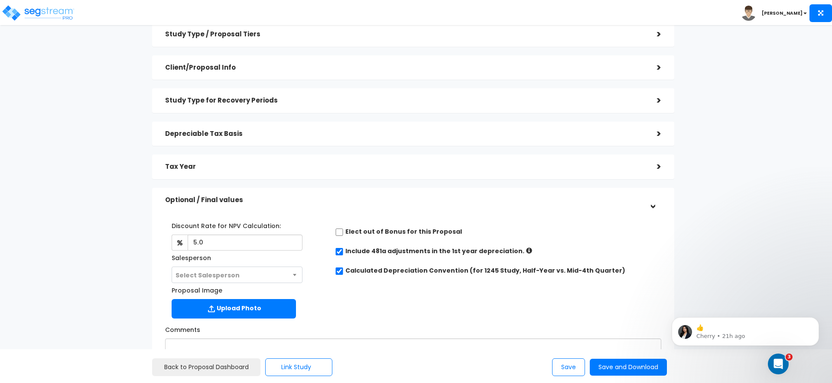
scroll to position [164, 0]
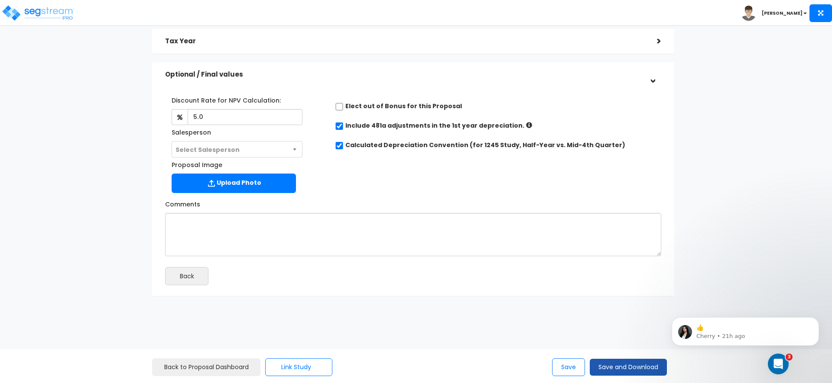
click at [605, 359] on div "Save Save and Download" at bounding box center [608, 368] width 118 height 18
click at [614, 364] on button "Save and Download" at bounding box center [628, 367] width 77 height 17
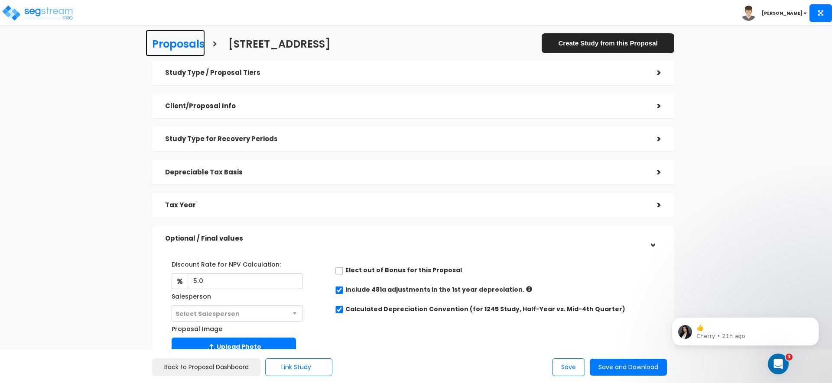
click at [191, 44] on h3 "Proposals" at bounding box center [178, 45] width 53 height 13
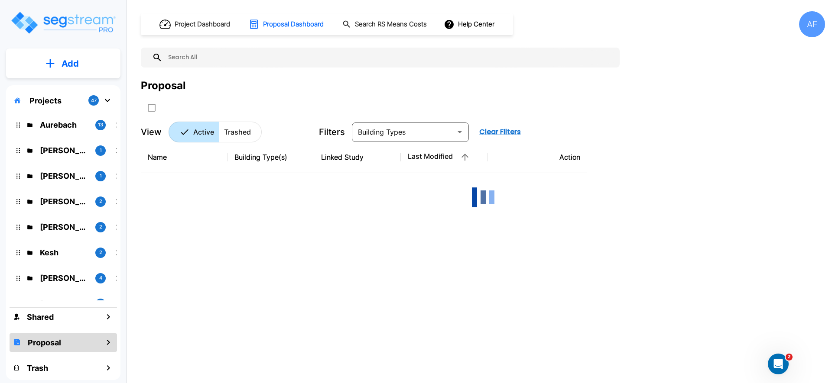
click at [71, 55] on button "Add" at bounding box center [63, 63] width 114 height 25
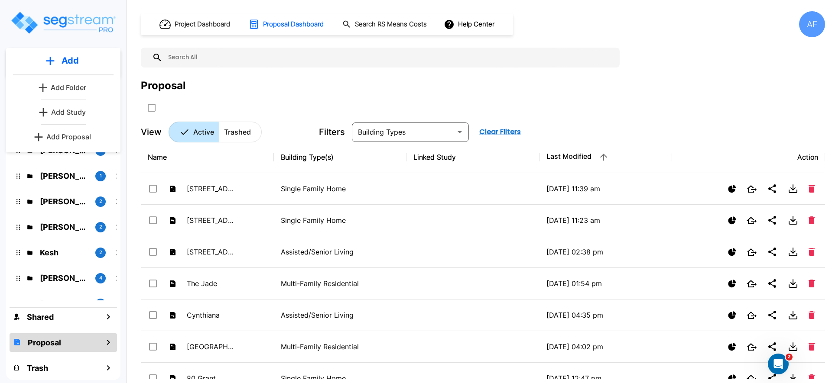
click at [71, 130] on button "Add Proposal" at bounding box center [63, 136] width 65 height 17
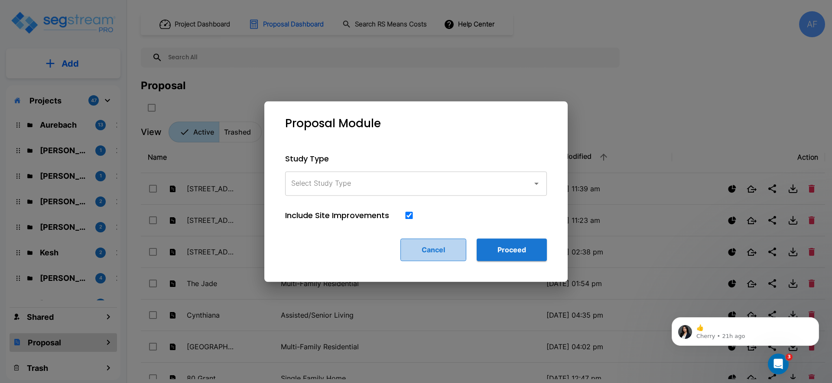
click at [444, 252] on button "Cancel" at bounding box center [433, 250] width 66 height 23
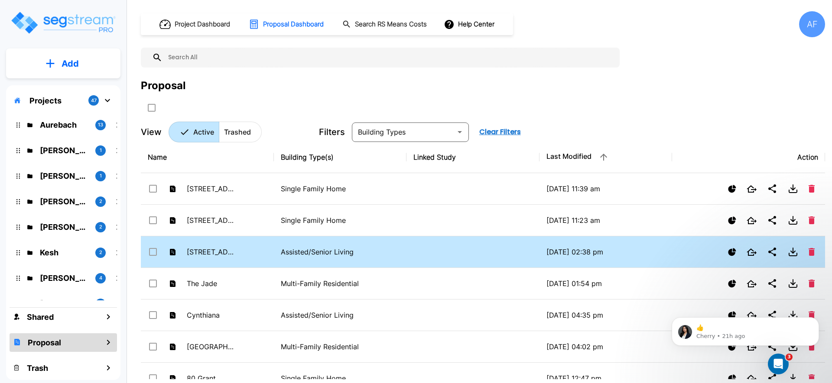
click at [441, 252] on td at bounding box center [472, 253] width 133 height 32
checkbox input "true"
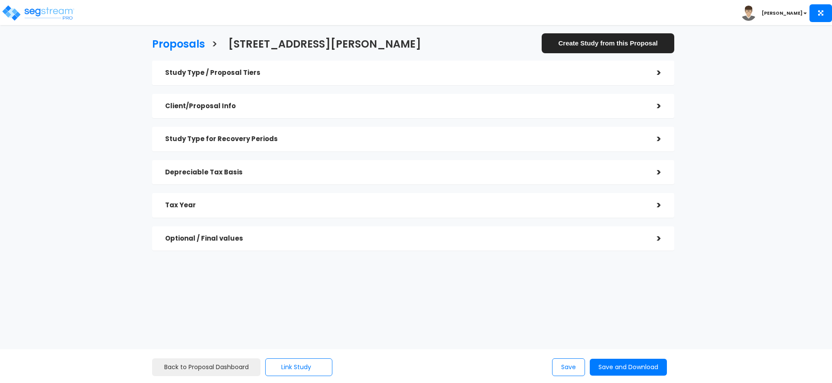
checkbox input "true"
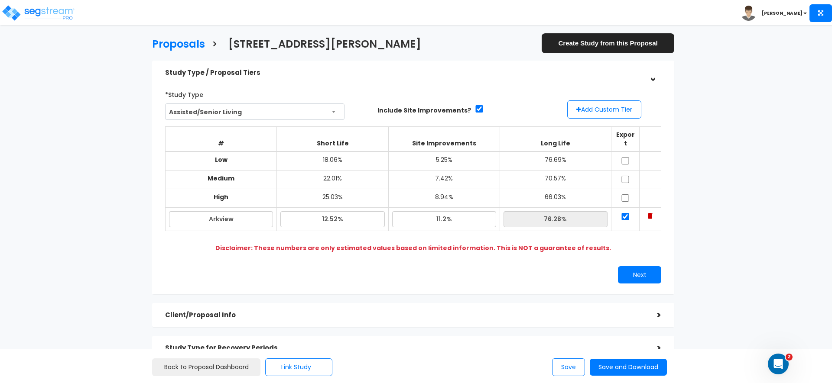
scroll to position [155, 0]
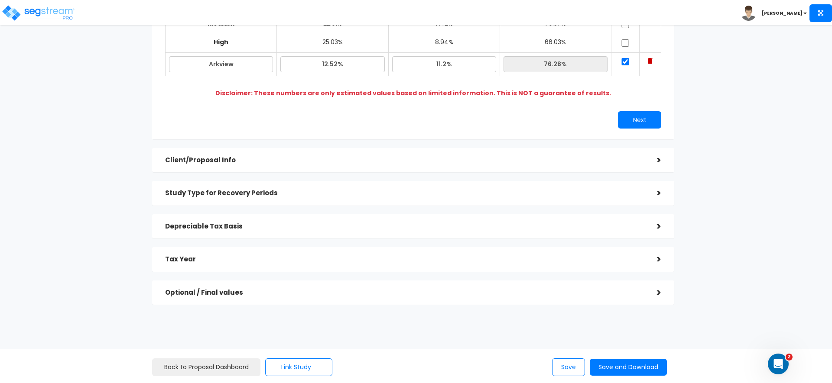
click at [252, 152] on div "Client/Proposal Info" at bounding box center [404, 160] width 479 height 16
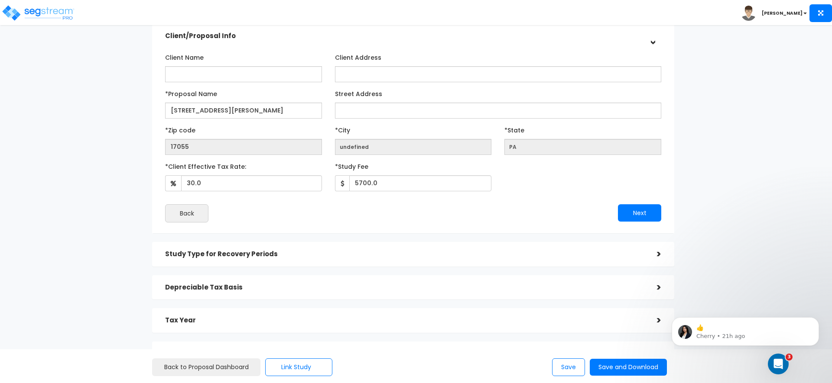
scroll to position [71, 0]
click at [433, 143] on input "undefined" at bounding box center [413, 146] width 157 height 16
drag, startPoint x: 282, startPoint y: 111, endPoint x: 156, endPoint y: 111, distance: 125.6
click at [156, 111] on div "Client Name Client Address *Proposal Name PA" at bounding box center [413, 136] width 522 height 194
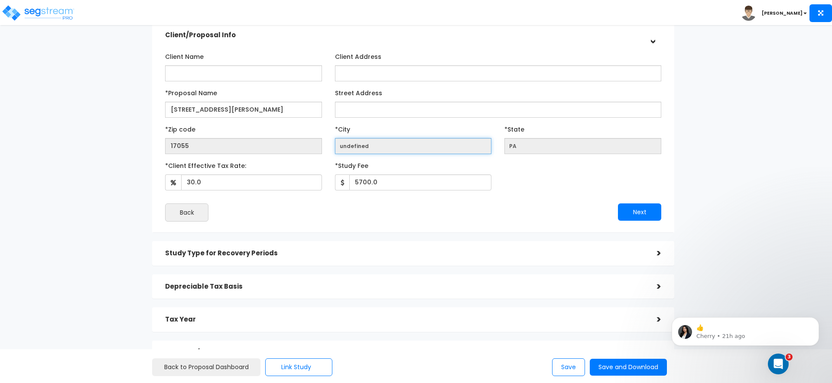
click at [418, 146] on input "undefined" at bounding box center [413, 146] width 157 height 16
click at [427, 146] on input "undefined" at bounding box center [413, 146] width 157 height 16
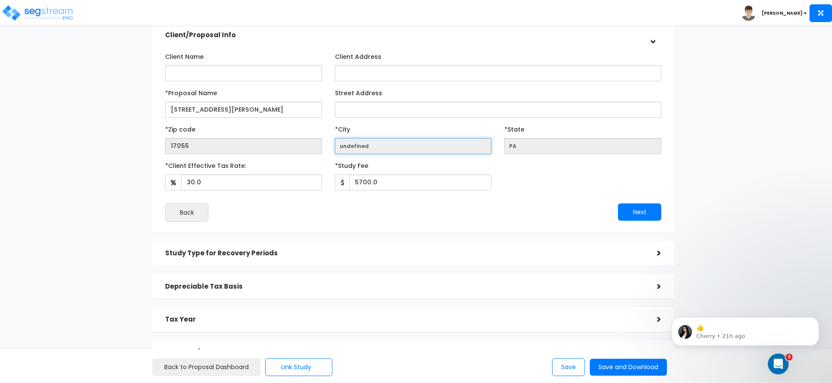
click at [427, 147] on input "undefined" at bounding box center [413, 146] width 157 height 16
click at [332, 146] on div "*City undefined" at bounding box center [413, 138] width 170 height 32
click at [366, 148] on input "undefined" at bounding box center [413, 146] width 157 height 16
drag, startPoint x: 366, startPoint y: 148, endPoint x: 389, endPoint y: 145, distance: 24.0
click at [367, 147] on input "undefined" at bounding box center [413, 146] width 157 height 16
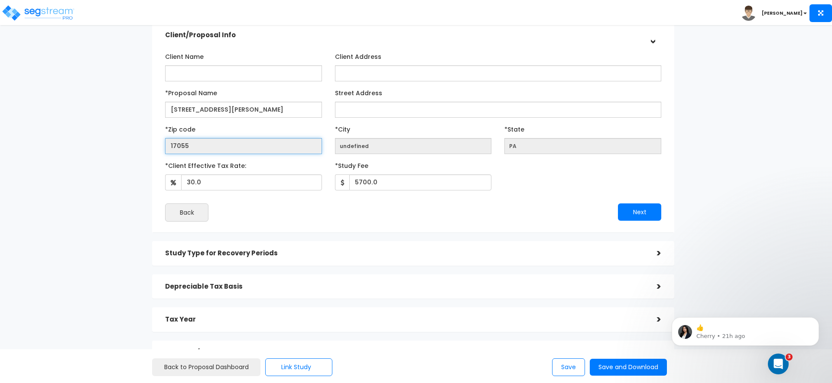
click at [215, 152] on input "17055" at bounding box center [243, 146] width 157 height 16
click at [216, 150] on input "17055" at bounding box center [243, 146] width 157 height 16
click at [140, 144] on div "Proposals > [STREET_ADDRESS][PERSON_NAME] Create Study from this Proposal Study…" at bounding box center [413, 168] width 682 height 567
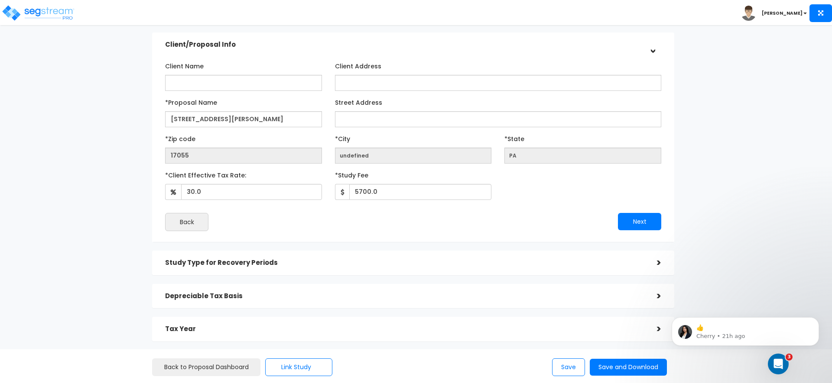
scroll to position [61, 0]
click at [387, 214] on div "Back" at bounding box center [286, 223] width 254 height 18
click at [632, 227] on button "Next" at bounding box center [639, 222] width 43 height 17
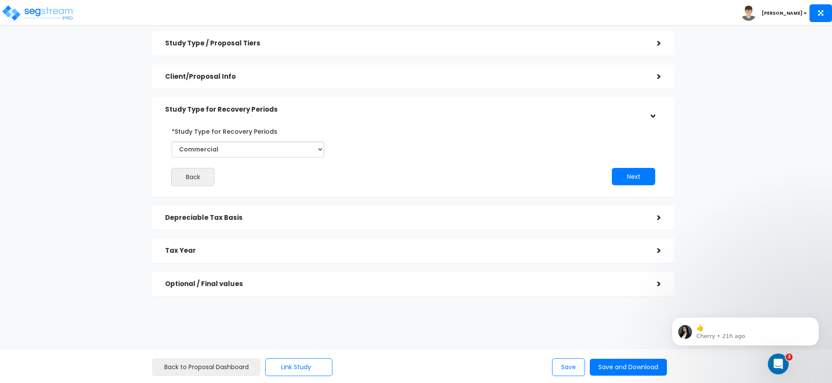
scroll to position [29, 0]
click at [646, 181] on button "Next" at bounding box center [633, 176] width 43 height 17
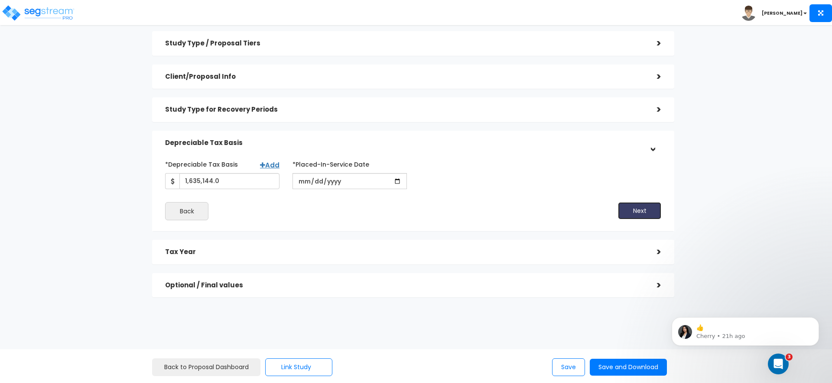
click at [638, 205] on button "Next" at bounding box center [639, 210] width 43 height 17
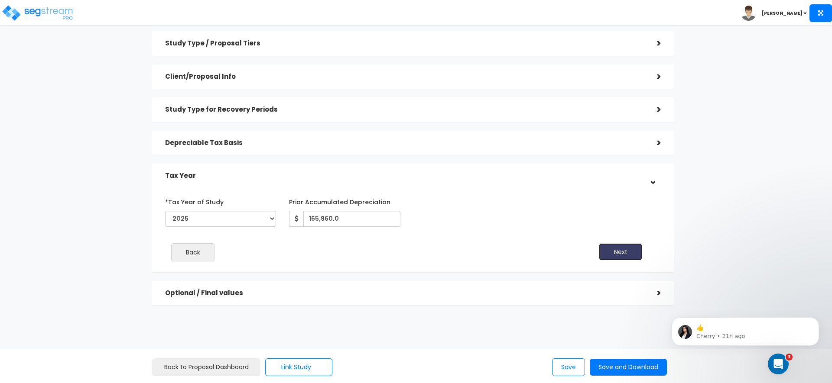
click at [622, 252] on button "Next" at bounding box center [620, 251] width 43 height 17
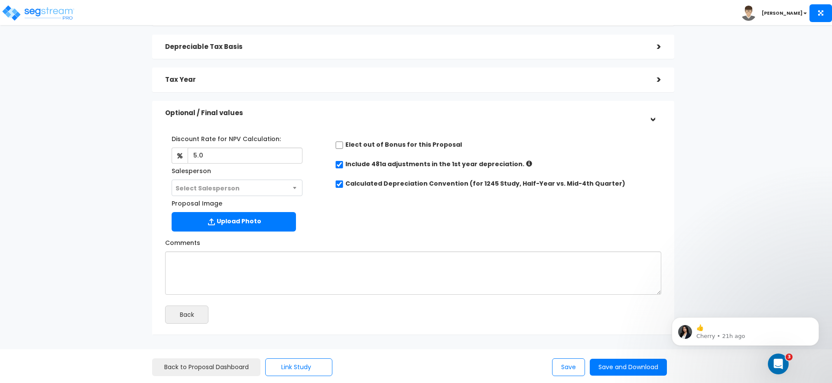
scroll to position [164, 0]
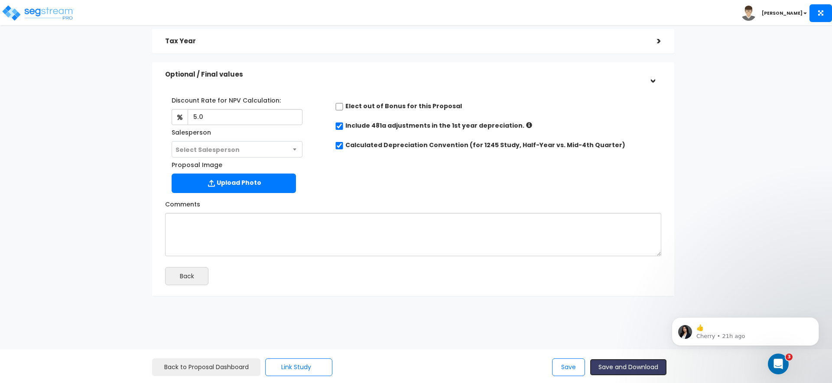
click at [637, 363] on button "Save and Download" at bounding box center [628, 367] width 77 height 17
